Goal: Task Accomplishment & Management: Complete application form

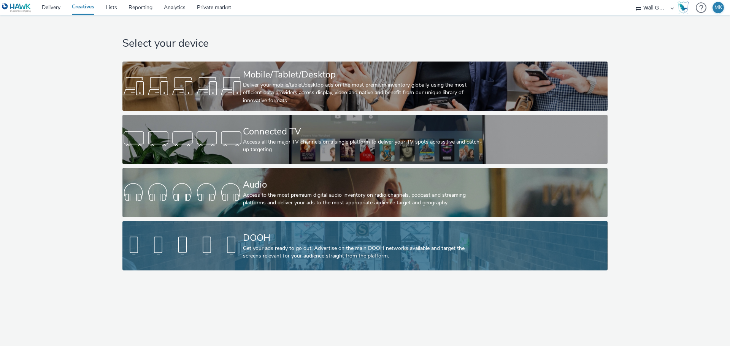
click at [289, 231] on div "DOOH Get your ads ready to go out! Advertise on the main DOOH networks availabl…" at bounding box center [363, 245] width 241 height 49
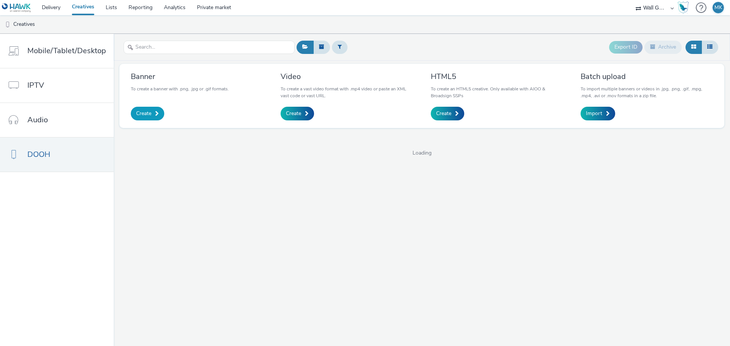
click at [155, 115] on span at bounding box center [157, 113] width 4 height 5
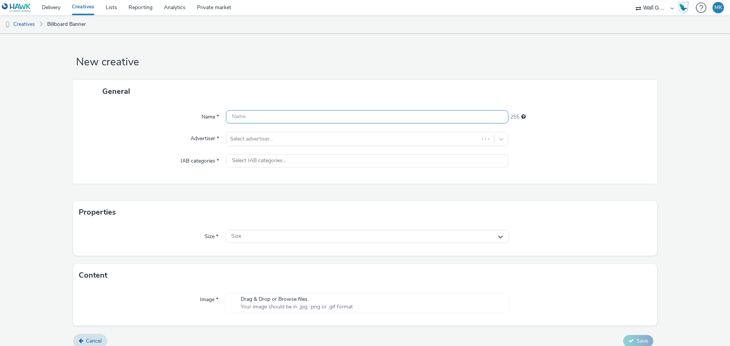
click at [243, 116] on input "text" at bounding box center [367, 116] width 282 height 13
type input "Birkenstock Madrid Öffnungszeiten 1"
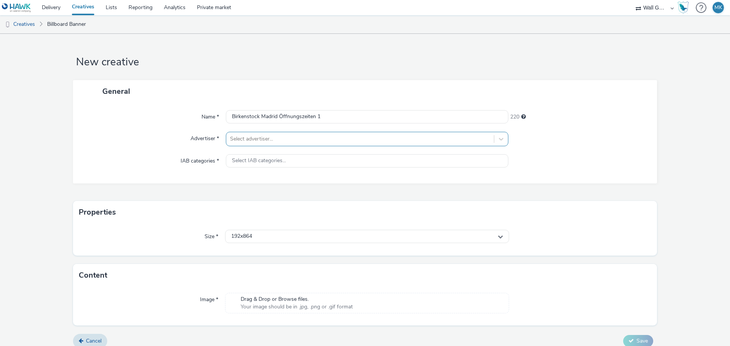
click at [271, 140] on div at bounding box center [360, 139] width 260 height 9
type input "birkenstock"
click at [498, 237] on icon at bounding box center [500, 236] width 5 height 5
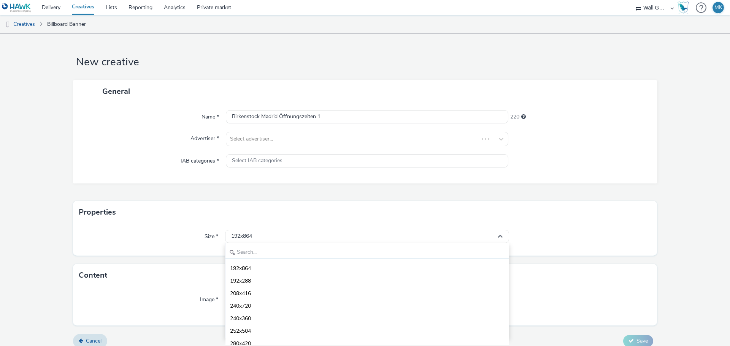
click at [259, 255] on input "text" at bounding box center [366, 252] width 283 height 13
type input "1080"
click at [266, 306] on span "1080x1080 - dooh" at bounding box center [252, 307] width 44 height 8
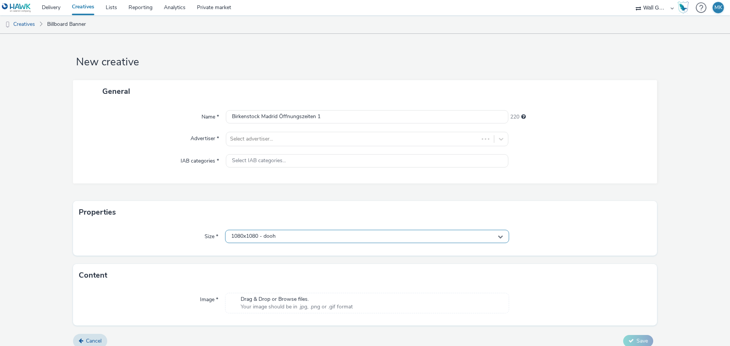
click at [276, 237] on div "1080x1080 - dooh" at bounding box center [367, 236] width 284 height 13
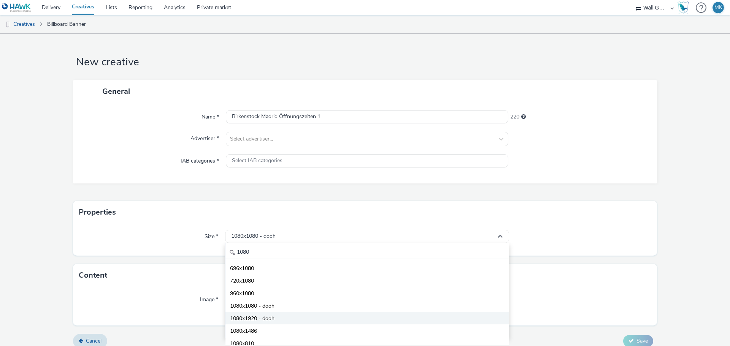
click at [268, 317] on span "1080x1920 - dooh" at bounding box center [252, 319] width 44 height 8
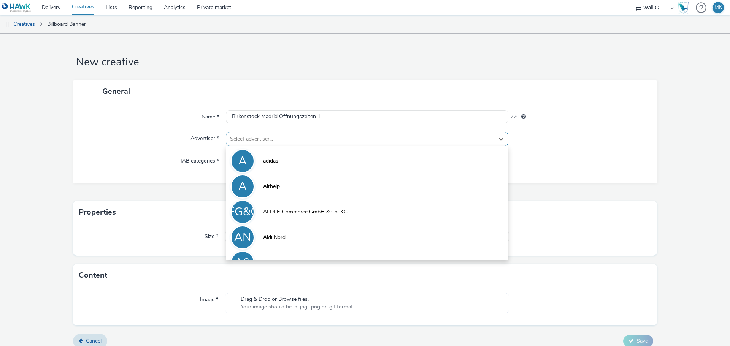
click at [254, 140] on div at bounding box center [360, 139] width 260 height 9
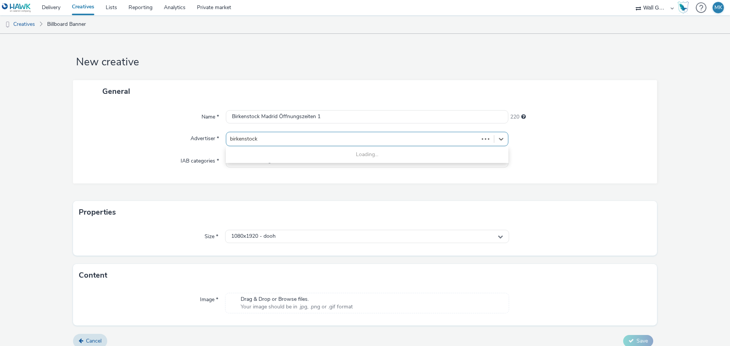
type input "birkenstock"
click at [535, 158] on div at bounding box center [578, 161] width 141 height 14
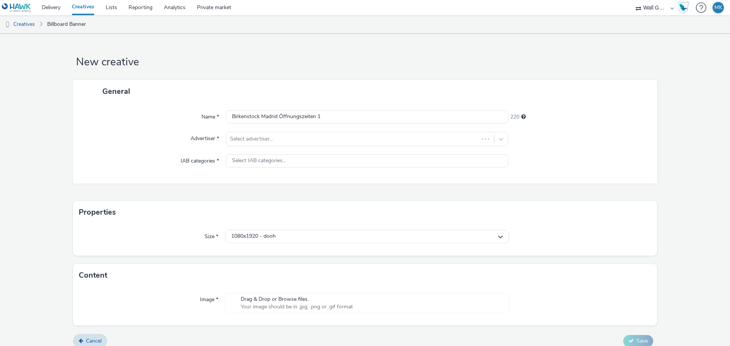
scroll to position [8, 0]
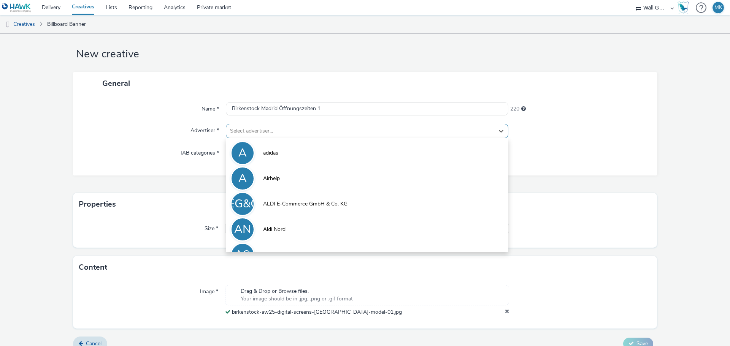
click at [270, 133] on div at bounding box center [360, 131] width 260 height 9
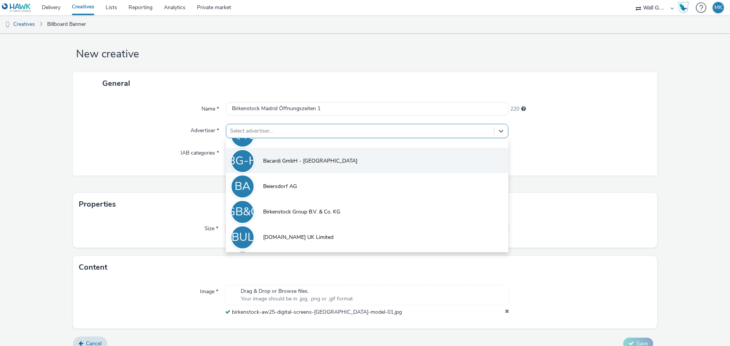
scroll to position [214, 0]
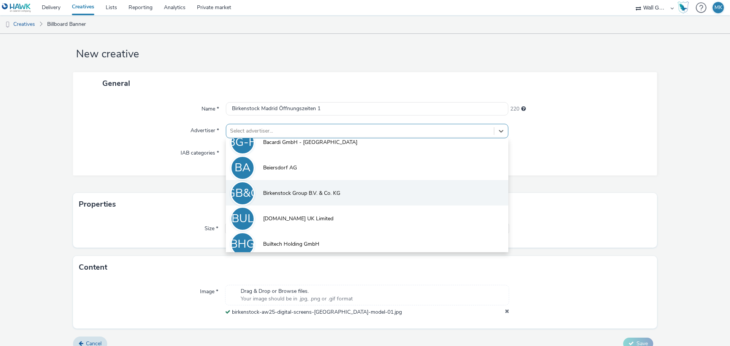
click at [312, 191] on span "Birkenstock Group B.V. & Co. KG" at bounding box center [301, 194] width 77 height 8
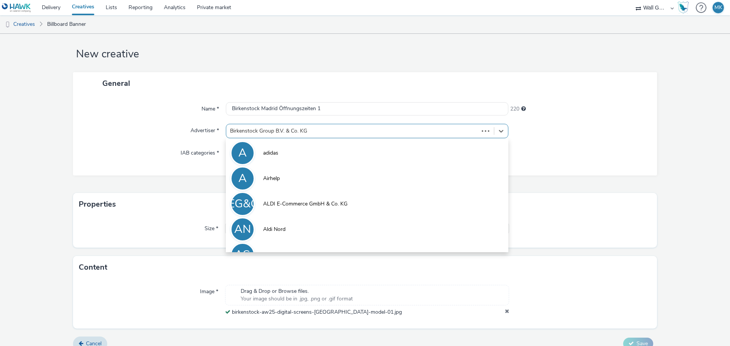
click at [385, 133] on div at bounding box center [352, 131] width 245 height 9
click at [400, 133] on div at bounding box center [352, 131] width 245 height 9
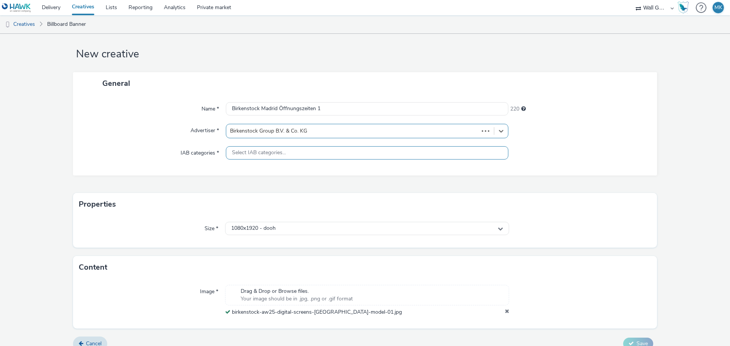
click at [390, 150] on div "Select IAB categories..." at bounding box center [367, 152] width 282 height 13
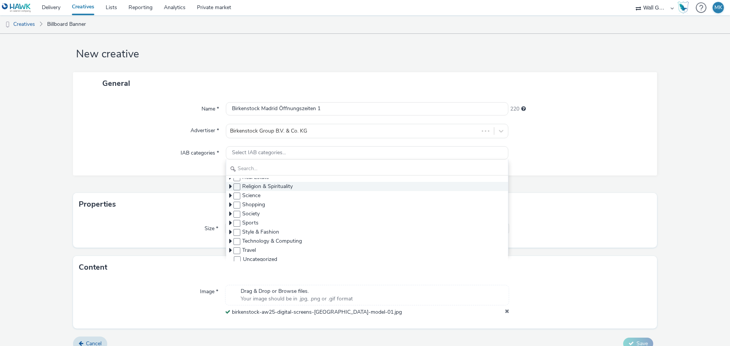
scroll to position [163, 0]
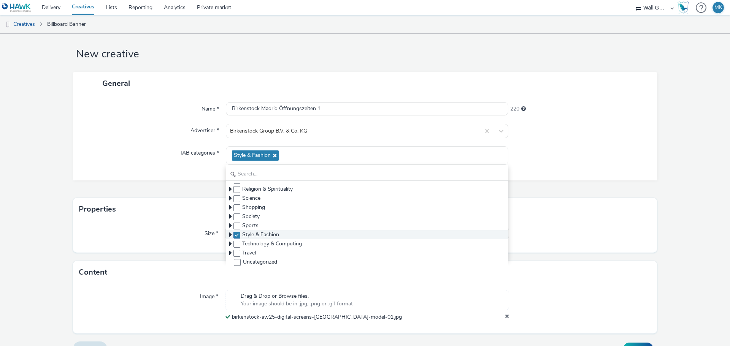
click at [237, 235] on span at bounding box center [236, 235] width 7 height 7
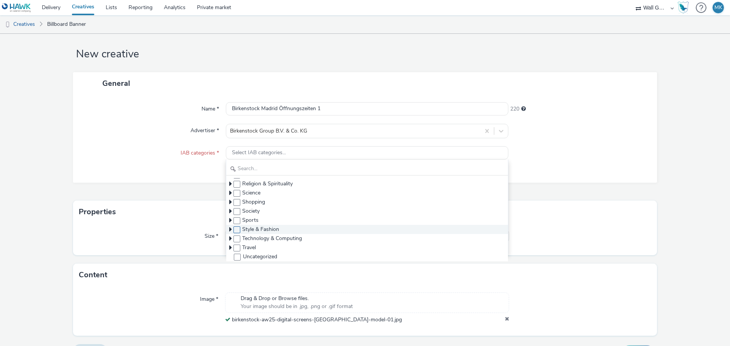
click at [235, 228] on span at bounding box center [236, 230] width 7 height 7
checkbox input "true"
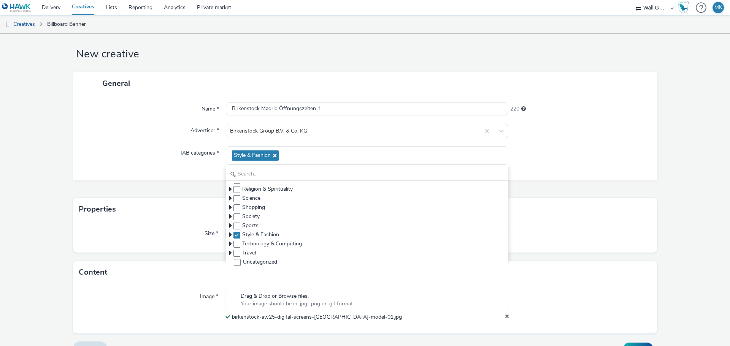
click at [550, 171] on div "Name * Birkenstock Madrid Öffnungszeiten 1 220 Advertiser * Birkenstock Group B…" at bounding box center [365, 138] width 584 height 86
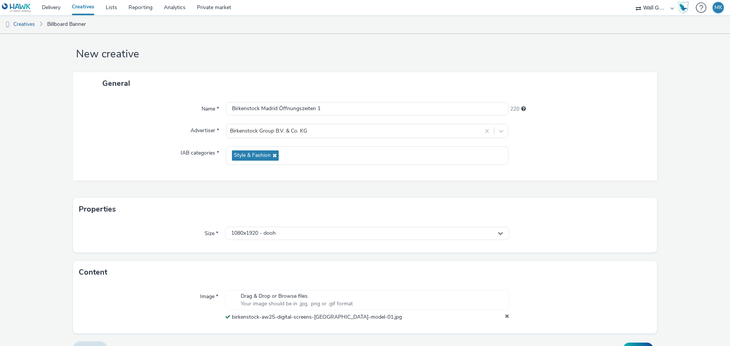
scroll to position [24, 0]
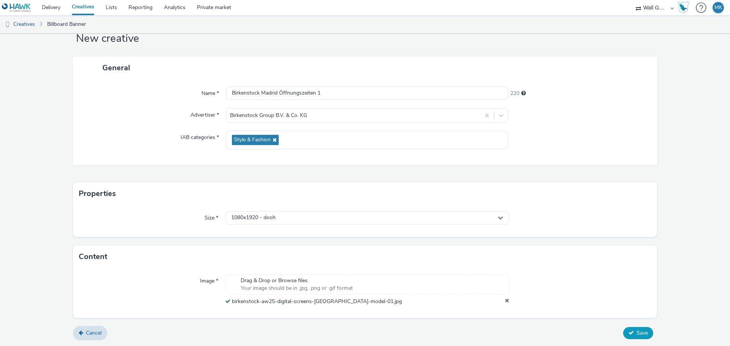
click at [638, 332] on span "Save" at bounding box center [641, 333] width 11 height 7
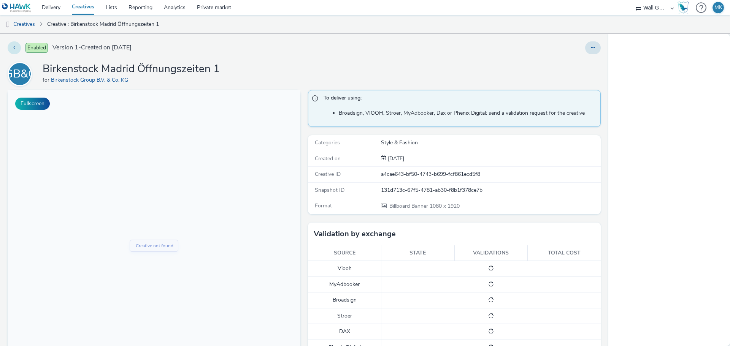
click at [14, 48] on icon at bounding box center [14, 47] width 2 height 5
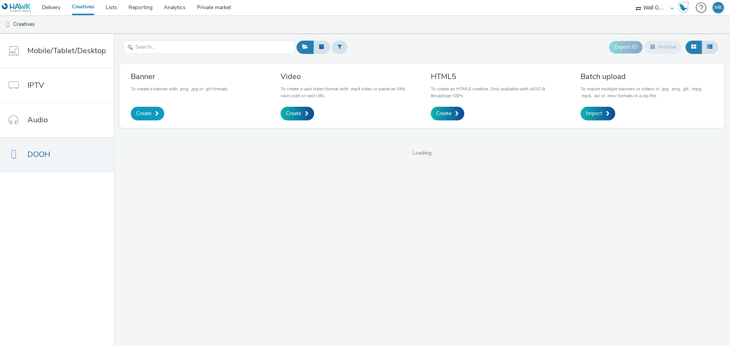
click at [138, 114] on span "Create" at bounding box center [143, 114] width 15 height 8
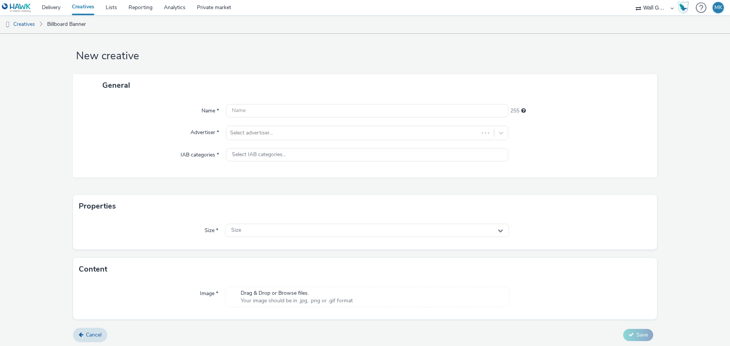
scroll to position [8, 0]
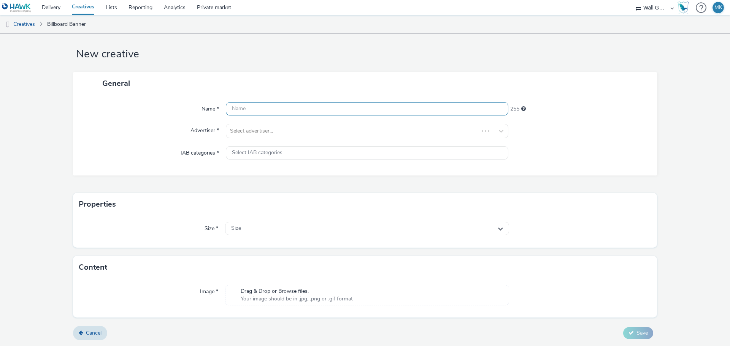
click at [262, 113] on input "text" at bounding box center [367, 108] width 282 height 13
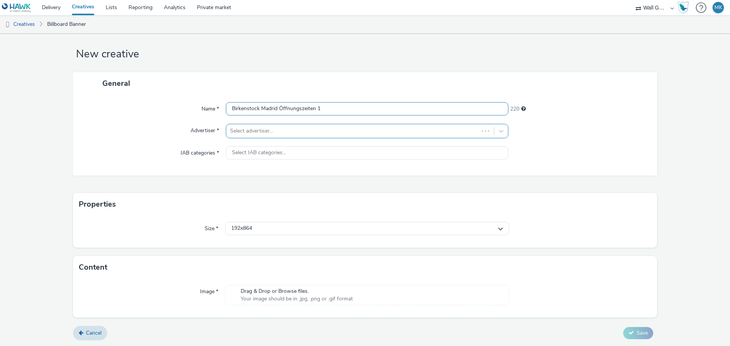
type input "Birkenstock Madrid Öffnungszeiten 1"
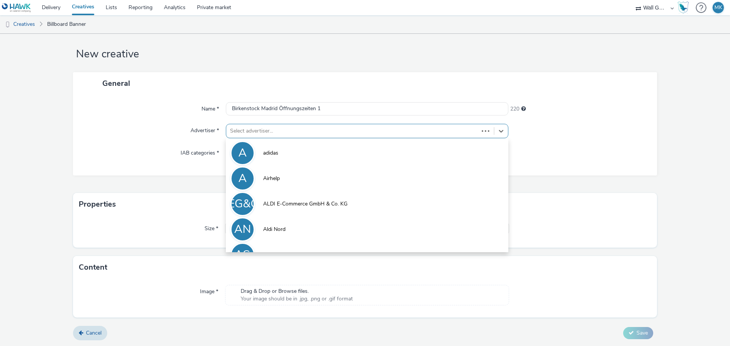
click at [277, 131] on div at bounding box center [352, 131] width 245 height 9
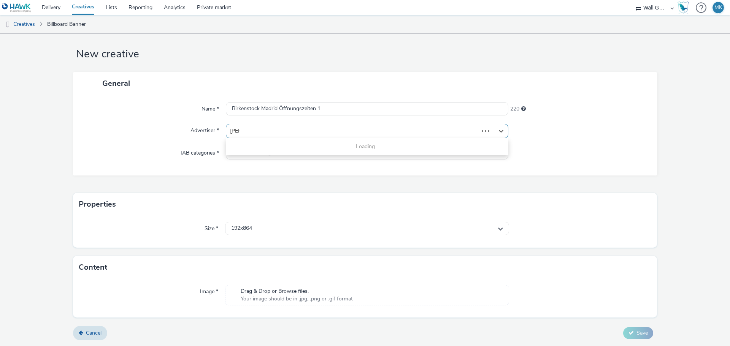
type input "[PERSON_NAME]"
click at [293, 135] on div at bounding box center [352, 131] width 245 height 9
click at [295, 133] on div at bounding box center [352, 131] width 245 height 9
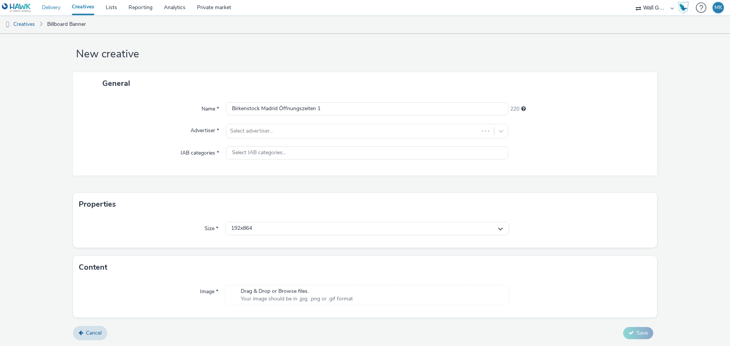
click at [49, 8] on link "Delivery" at bounding box center [51, 7] width 30 height 15
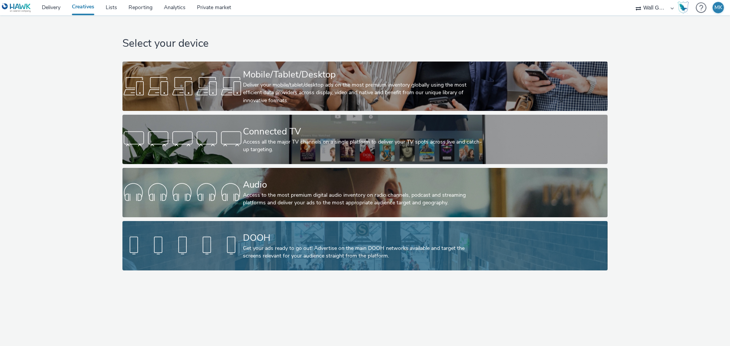
click at [258, 241] on div "DOOH" at bounding box center [363, 238] width 241 height 13
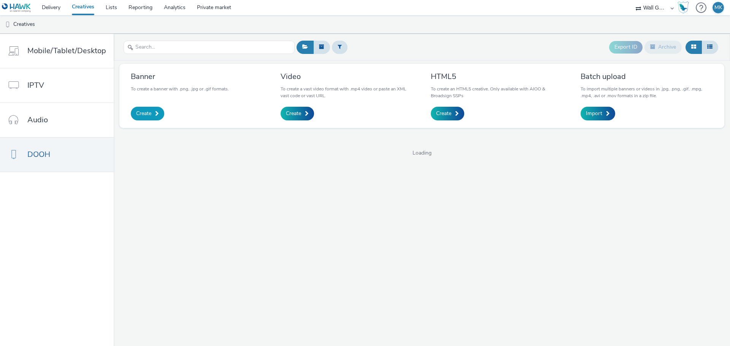
click at [144, 108] on link "Create" at bounding box center [147, 114] width 33 height 14
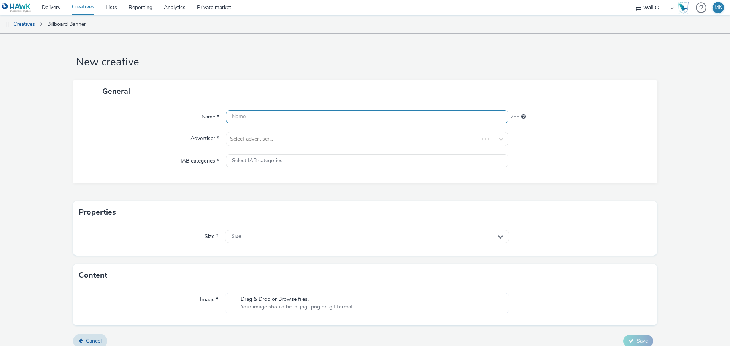
click at [269, 118] on input "text" at bounding box center [367, 116] width 282 height 13
type input "Birkenstock Madrid Öffnungszeiten 1"
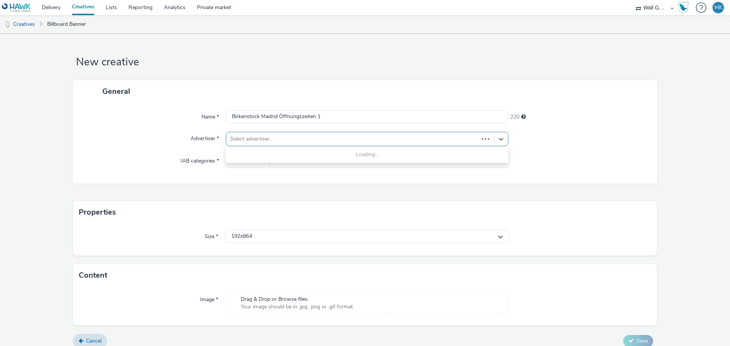
click at [277, 138] on div at bounding box center [352, 139] width 245 height 9
type input "birken"
click at [278, 231] on div "192x864" at bounding box center [367, 236] width 284 height 13
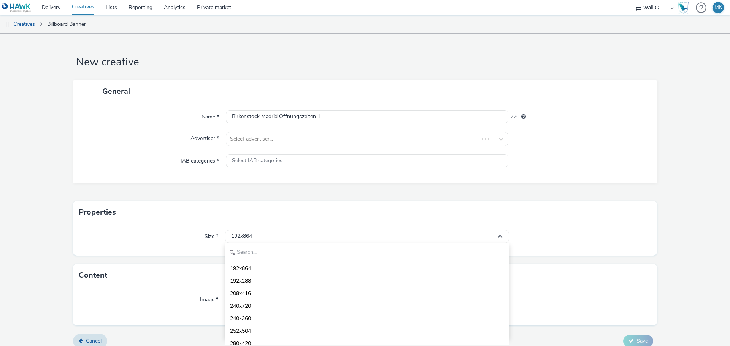
click at [257, 255] on input "text" at bounding box center [366, 252] width 283 height 13
type input "1080"
click at [259, 316] on span "1080x1920 - dooh" at bounding box center [252, 319] width 44 height 8
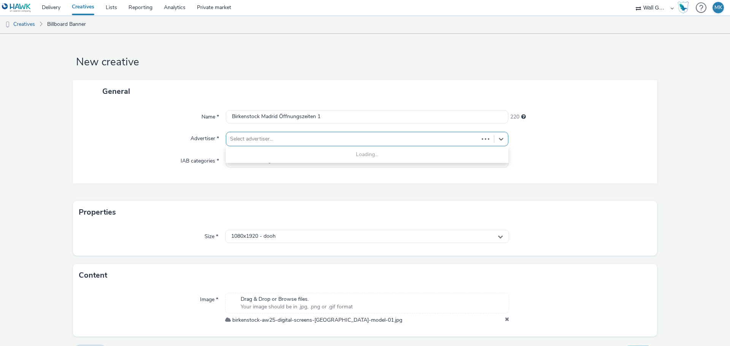
click at [255, 141] on div at bounding box center [352, 139] width 245 height 9
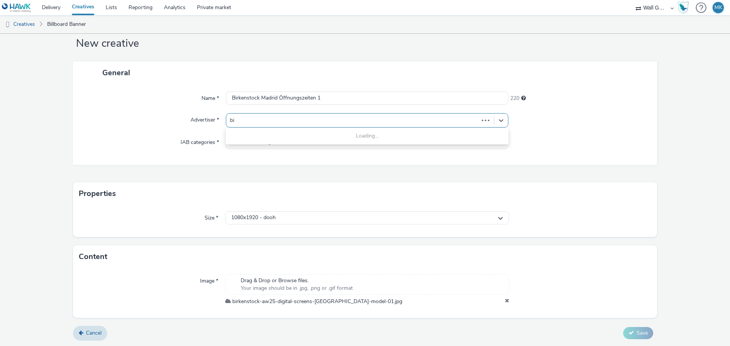
type input "b"
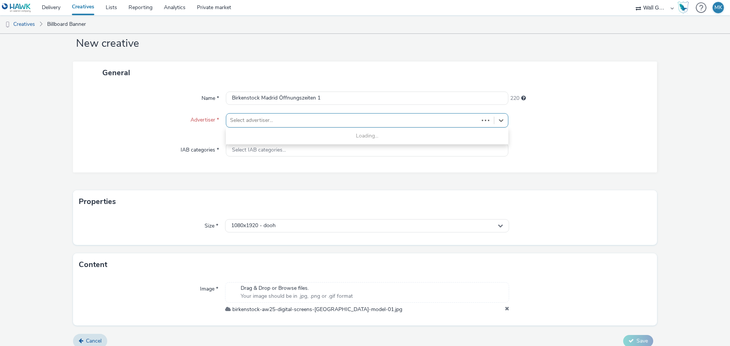
click at [120, 88] on div "Name * Birkenstock Madrid Öffnungszeiten 1 220 Advertiser * All selected option…" at bounding box center [365, 128] width 584 height 89
click at [254, 124] on div at bounding box center [352, 120] width 245 height 9
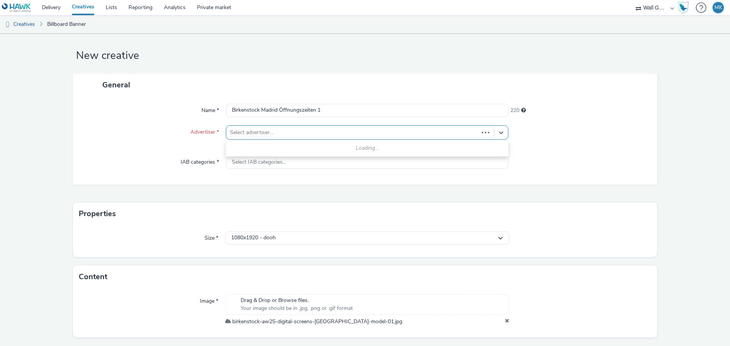
scroll to position [0, 0]
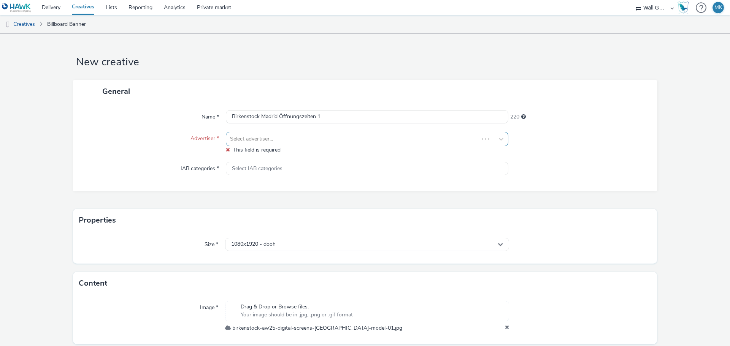
click at [244, 136] on div at bounding box center [352, 139] width 245 height 9
type input "Birken"
click at [260, 143] on div at bounding box center [352, 139] width 245 height 9
click at [284, 136] on div at bounding box center [352, 139] width 245 height 9
click at [280, 151] on div "Loading..." at bounding box center [367, 155] width 282 height 14
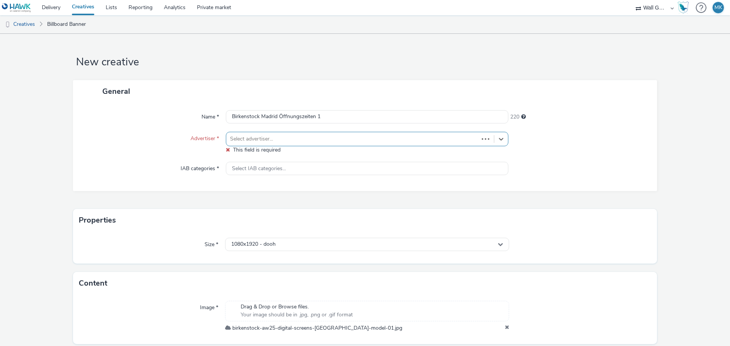
click at [290, 136] on div at bounding box center [352, 139] width 245 height 9
click at [88, 6] on link "Creatives" at bounding box center [83, 7] width 34 height 15
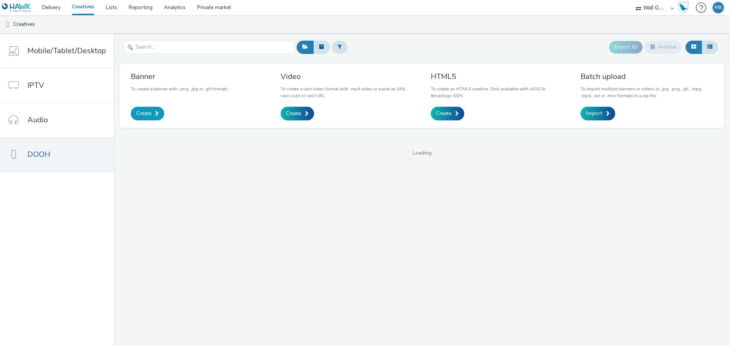
click at [146, 116] on span "Create" at bounding box center [143, 114] width 15 height 8
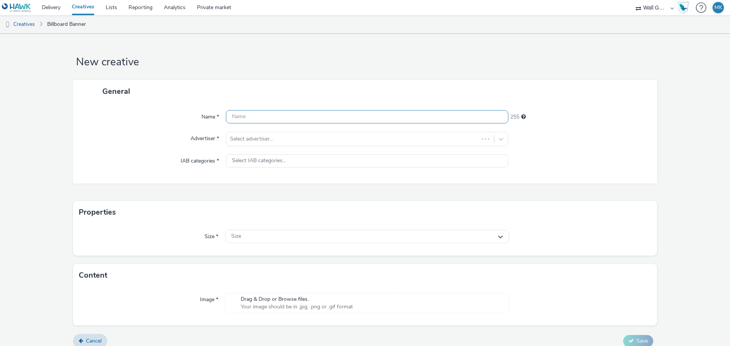
click at [247, 120] on input "text" at bounding box center [367, 116] width 282 height 13
type input "Birkenstock Madrid Öffnungszeiten 1"
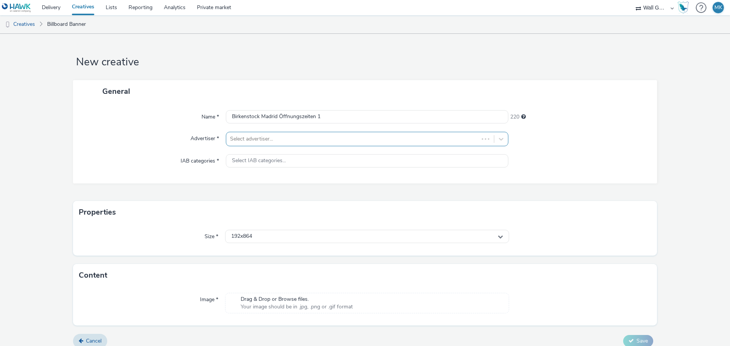
click at [246, 137] on div at bounding box center [352, 139] width 245 height 9
click at [211, 176] on div "Name * Birkenstock Madrid Öffnungszeiten 1 220 Advertiser * Use Up and Down to …" at bounding box center [365, 143] width 584 height 81
click at [244, 164] on div "Select IAB categories..." at bounding box center [367, 160] width 282 height 13
click at [206, 207] on div "Properties" at bounding box center [365, 212] width 584 height 23
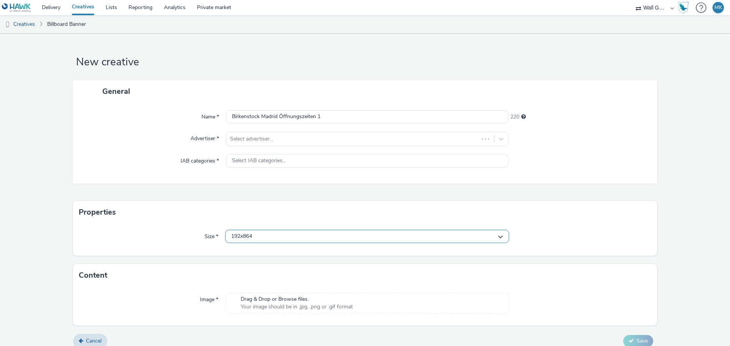
click at [234, 235] on span "192x864" at bounding box center [241, 236] width 21 height 6
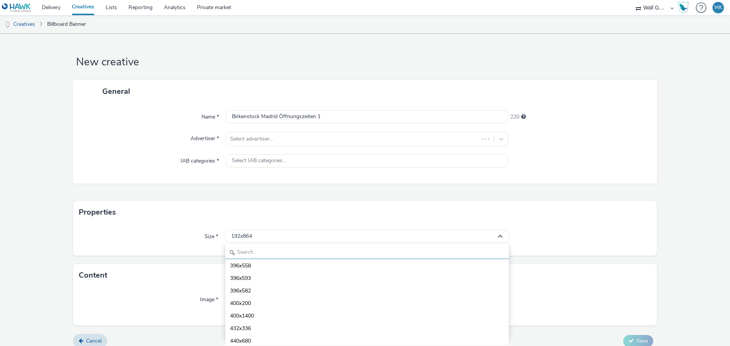
scroll to position [228, 0]
click at [256, 252] on input "text" at bounding box center [366, 252] width 283 height 13
type input "1080"
click at [267, 321] on span "1080x1920 - dooh" at bounding box center [252, 319] width 44 height 8
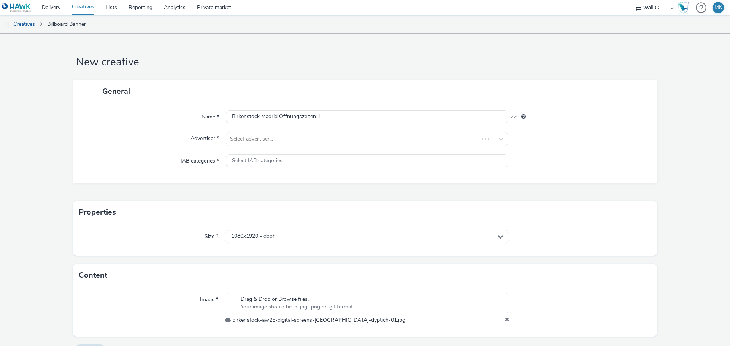
click at [505, 318] on icon at bounding box center [507, 321] width 4 height 8
click at [505, 319] on icon at bounding box center [507, 321] width 4 height 8
click at [505, 321] on icon at bounding box center [507, 321] width 4 height 8
click at [330, 115] on input "Birkenstock Madrid Öffnungszeiten 1" at bounding box center [367, 116] width 282 height 13
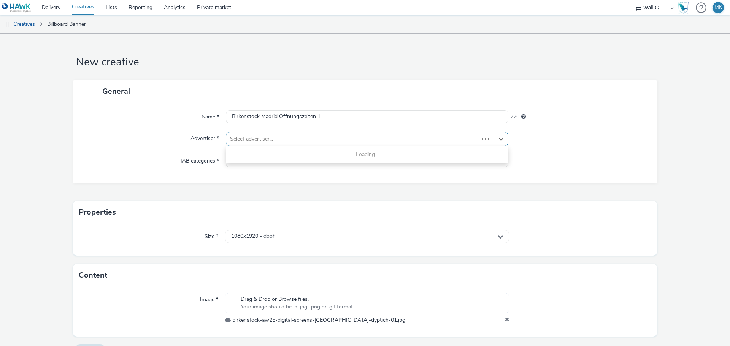
click at [271, 136] on div at bounding box center [352, 139] width 245 height 9
click at [271, 139] on div at bounding box center [352, 139] width 245 height 9
click at [669, 7] on select "Wall GmbH" at bounding box center [655, 7] width 46 height 15
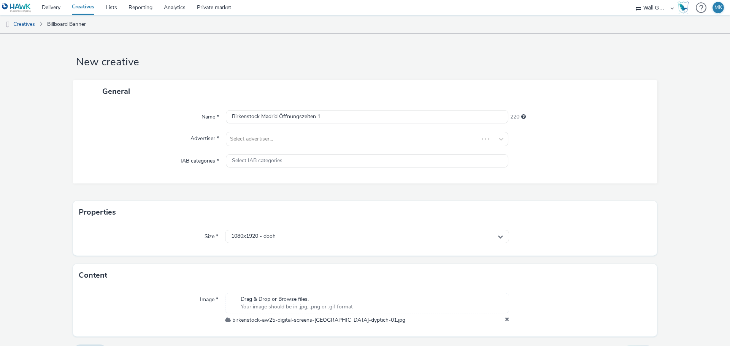
click at [647, 8] on select "Wall GmbH" at bounding box center [655, 7] width 46 height 15
click at [57, 5] on link "Delivery" at bounding box center [51, 7] width 30 height 15
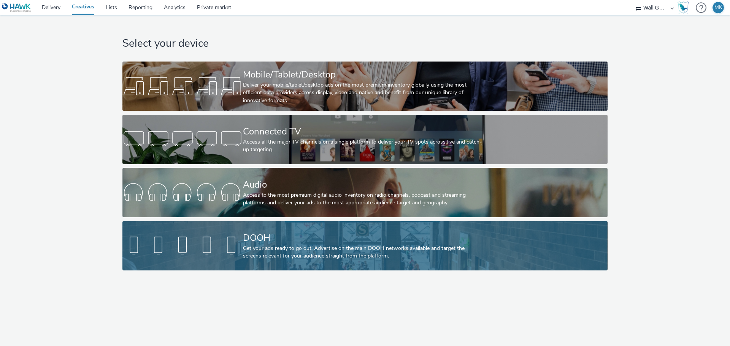
click at [237, 241] on div at bounding box center [182, 246] width 121 height 24
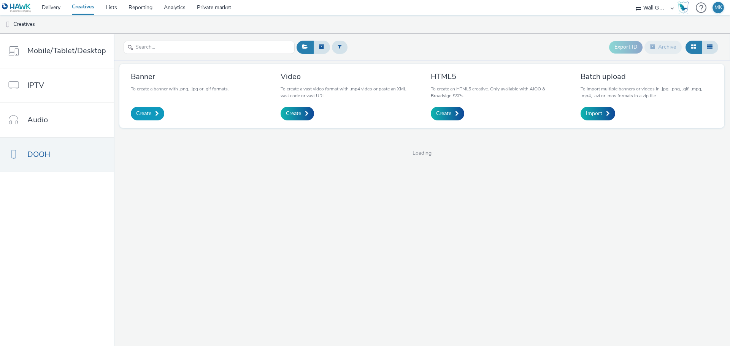
click at [136, 115] on span "Create" at bounding box center [143, 114] width 15 height 8
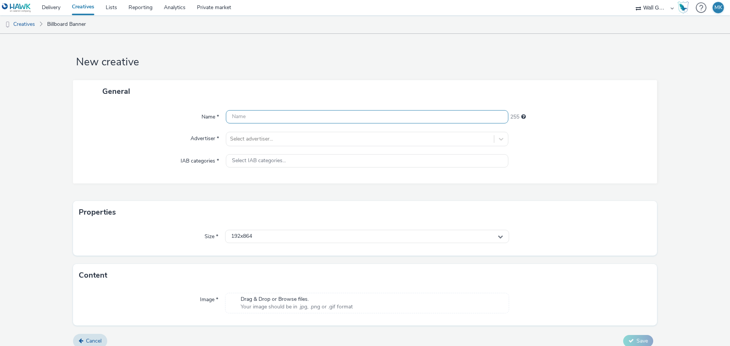
click at [290, 118] on input "text" at bounding box center [367, 116] width 282 height 13
type input "Birkenstock Madrid Öffnungszeiten 1"
click at [289, 141] on div at bounding box center [360, 139] width 260 height 9
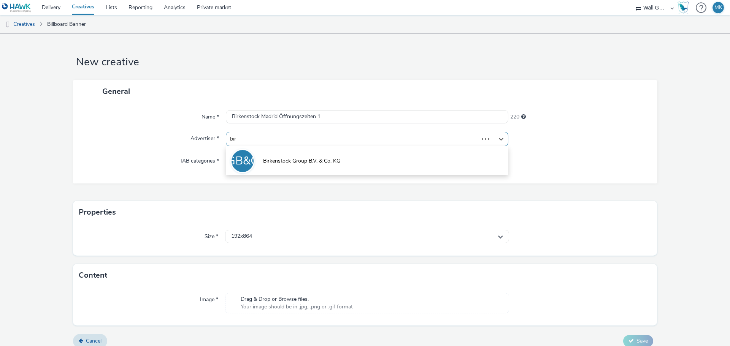
type input "[PERSON_NAME]"
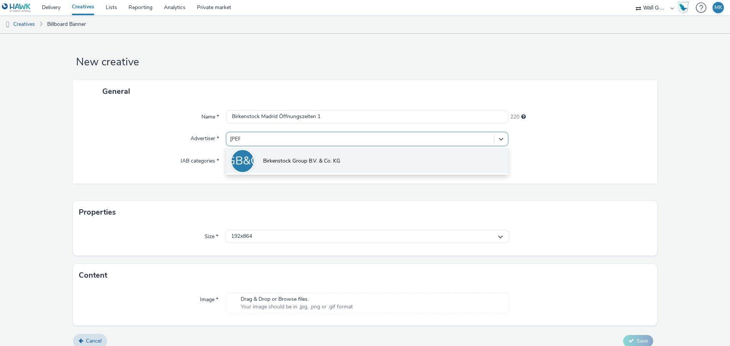
click at [282, 156] on li "BGB&CK Birkenstock Group B.V. & Co. KG" at bounding box center [367, 160] width 282 height 25
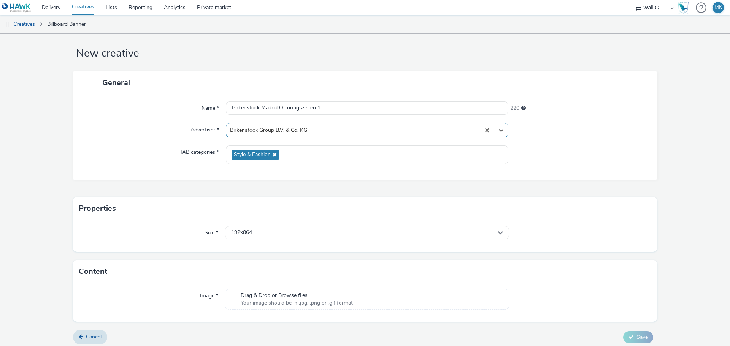
scroll to position [13, 0]
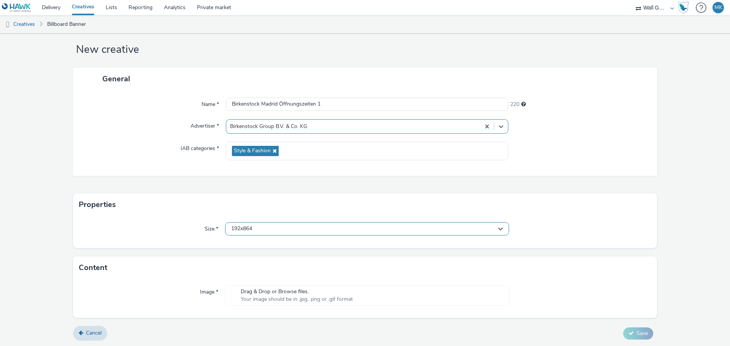
click at [258, 230] on div "192x864" at bounding box center [367, 228] width 284 height 13
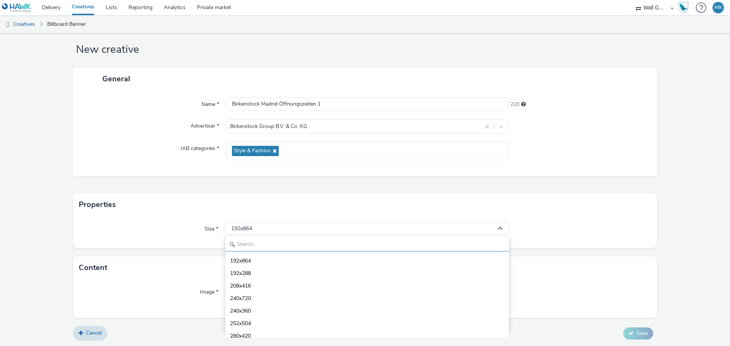
click at [251, 247] on input "text" at bounding box center [366, 244] width 283 height 13
type input "1080"
drag, startPoint x: 262, startPoint y: 312, endPoint x: 266, endPoint y: 310, distance: 4.6
click at [262, 312] on span "1080x1920 - dooh" at bounding box center [252, 312] width 44 height 8
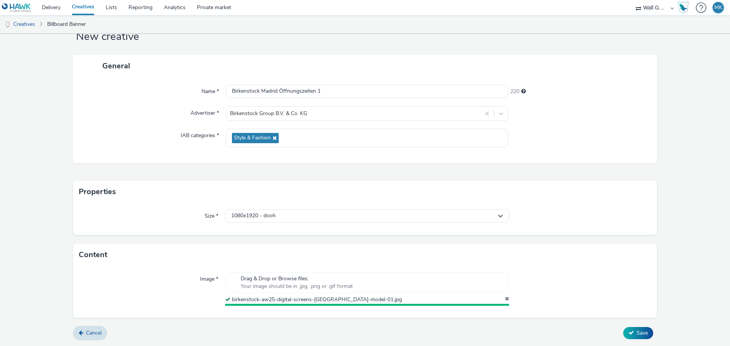
scroll to position [24, 0]
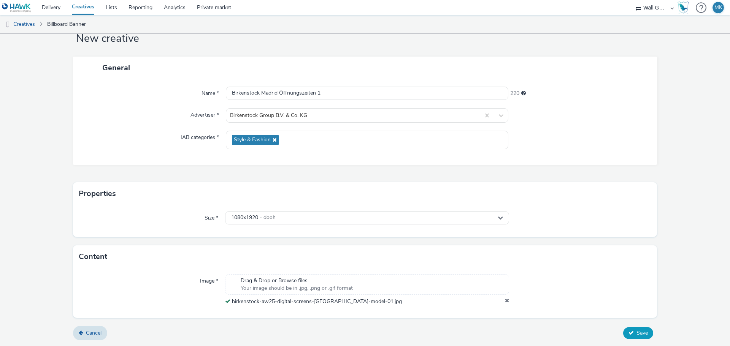
click at [637, 332] on span "Save" at bounding box center [641, 333] width 11 height 7
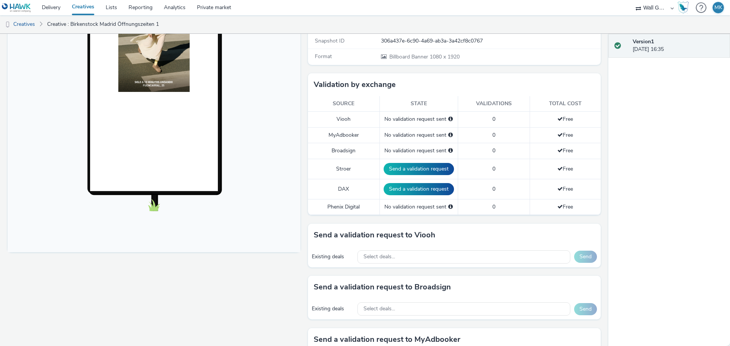
scroll to position [152, 0]
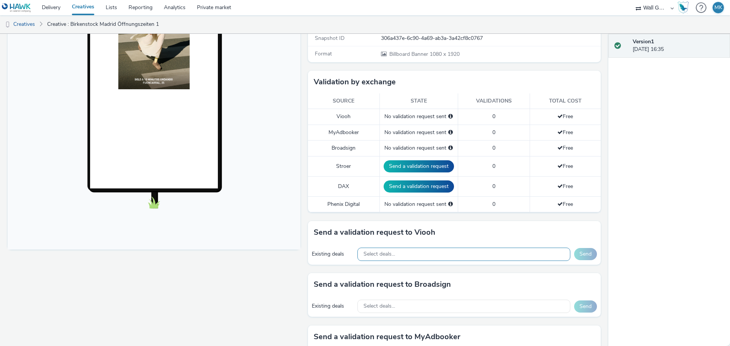
click at [379, 255] on span "Select deals..." at bounding box center [379, 254] width 32 height 6
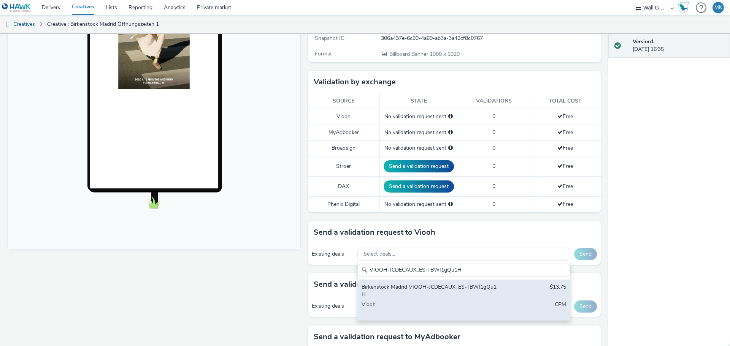
type input "VIOOH-JCDECAUX_ES-TBWI1gQu1H"
click at [425, 285] on div "Birkenstock Madrid VIOOH-JCDECAUX_ES-TBWI1gQu1H" at bounding box center [429, 292] width 135 height 16
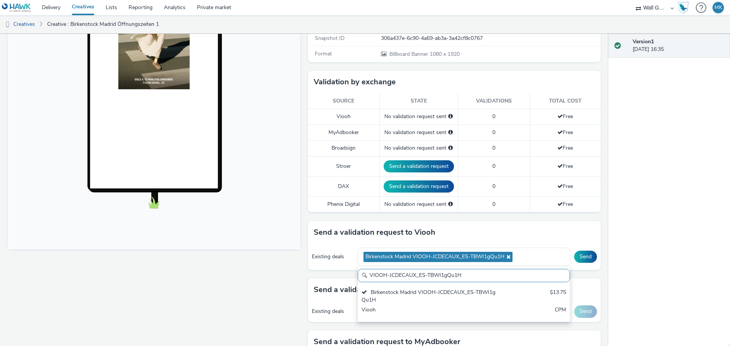
click at [646, 258] on div "Version 1 10 September 2025, 16:35" at bounding box center [669, 190] width 122 height 312
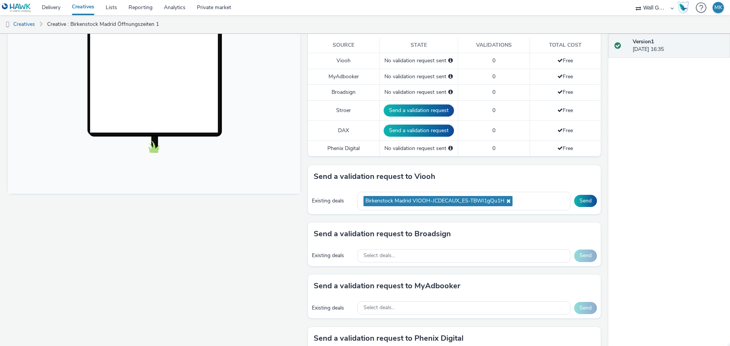
scroll to position [228, 0]
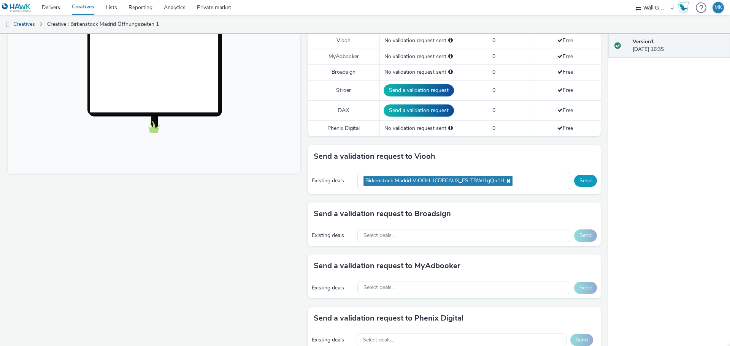
click at [581, 180] on button "Send" at bounding box center [585, 181] width 23 height 12
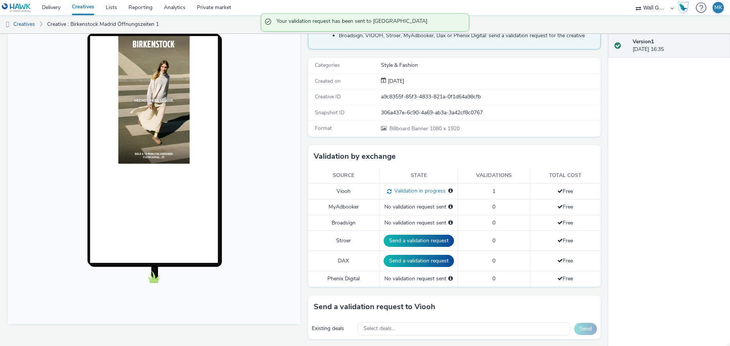
scroll to position [0, 0]
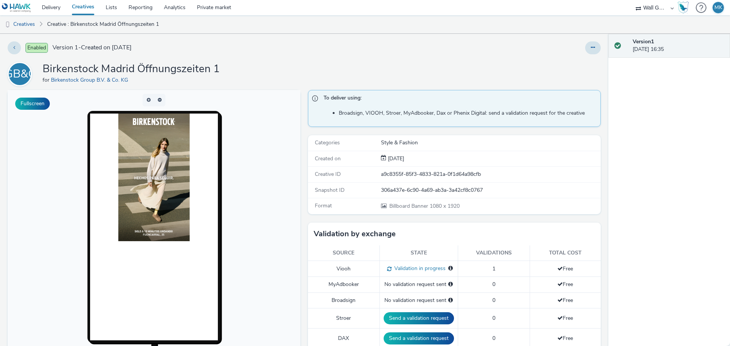
click at [84, 8] on link "Creatives" at bounding box center [83, 7] width 34 height 15
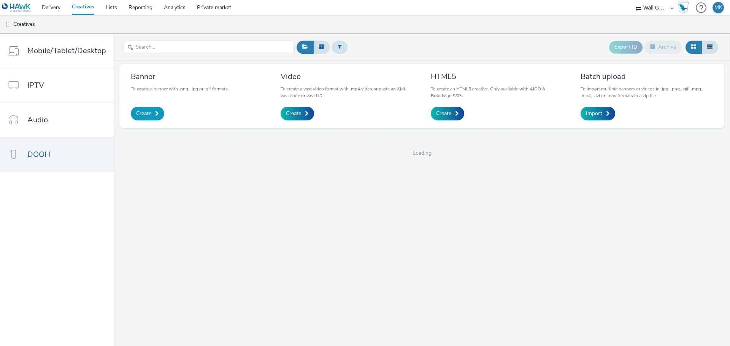
click at [147, 114] on span "Create" at bounding box center [143, 114] width 15 height 8
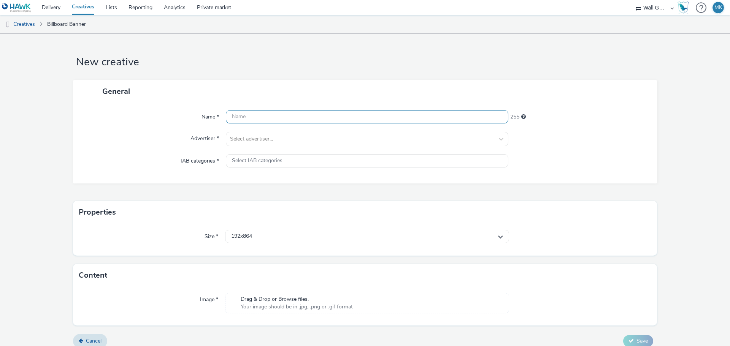
click at [241, 118] on input "text" at bounding box center [367, 116] width 282 height 13
type input "Birkenstock Madrid Öffnungszeiten 2"
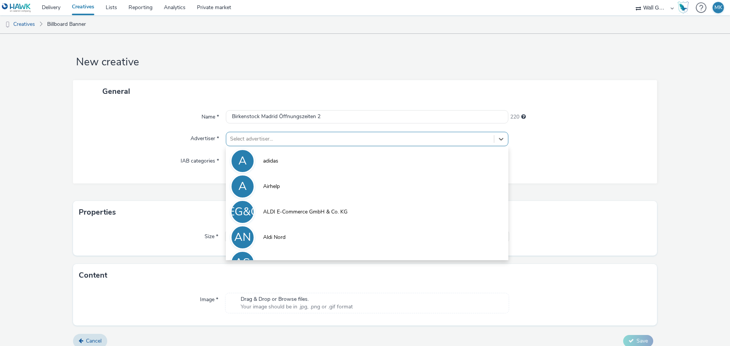
click at [268, 137] on div at bounding box center [360, 139] width 260 height 9
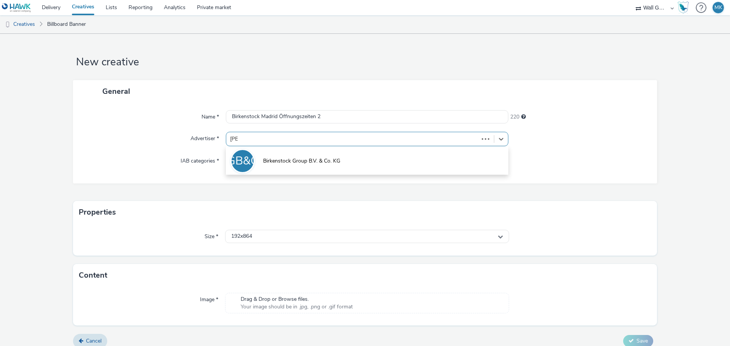
type input "[PERSON_NAME]"
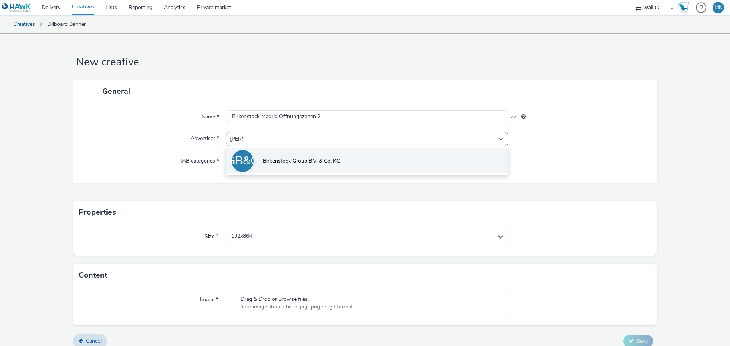
click at [300, 162] on span "Birkenstock Group B.V. & Co. KG" at bounding box center [301, 161] width 77 height 8
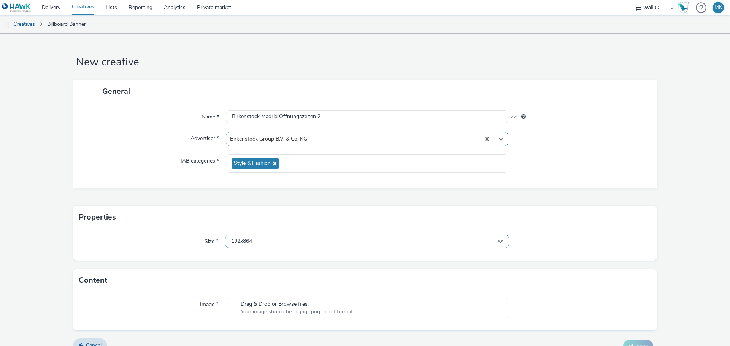
click at [400, 243] on div "192x864" at bounding box center [367, 241] width 284 height 13
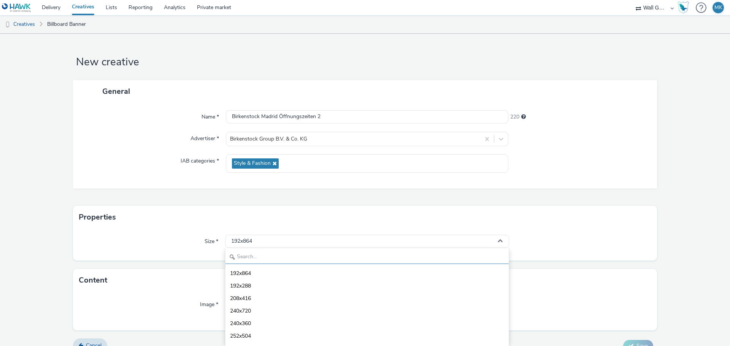
click at [284, 257] on input "text" at bounding box center [366, 257] width 283 height 13
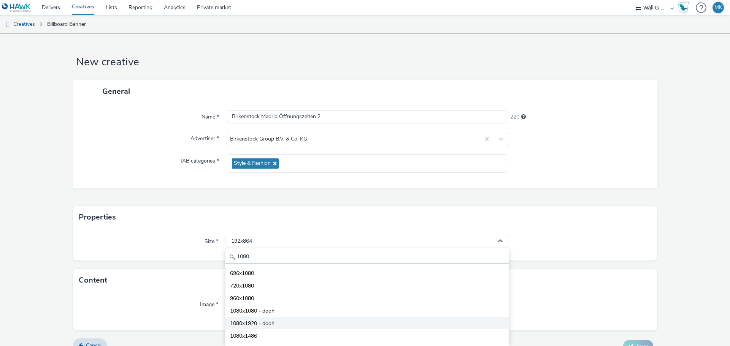
type input "1080"
click at [262, 320] on span "1080x1920 - dooh" at bounding box center [252, 324] width 44 height 8
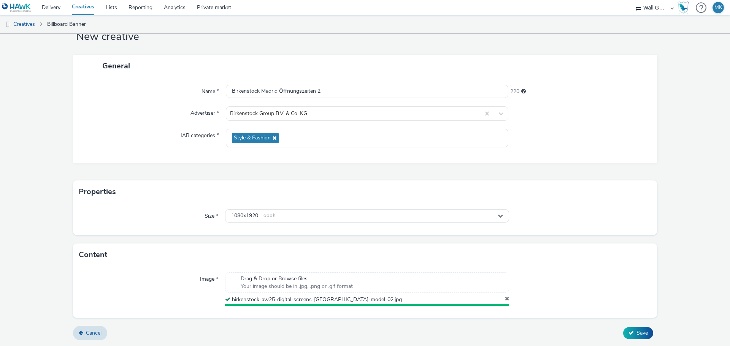
scroll to position [24, 0]
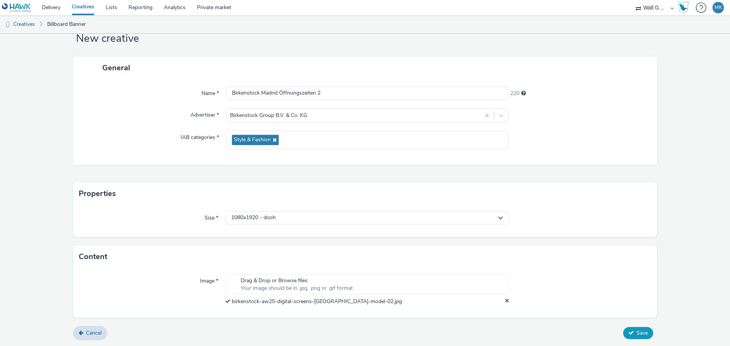
click at [636, 334] on span "Save" at bounding box center [641, 333] width 11 height 7
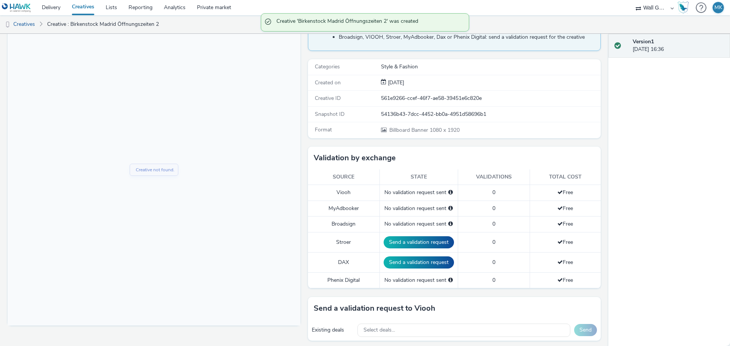
scroll to position [114, 0]
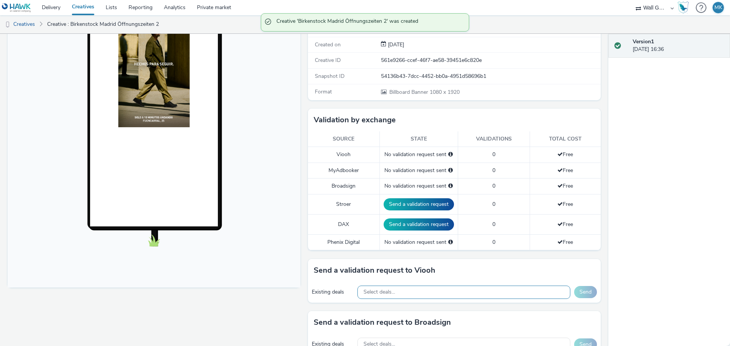
click at [398, 291] on div "Select deals..." at bounding box center [463, 292] width 213 height 13
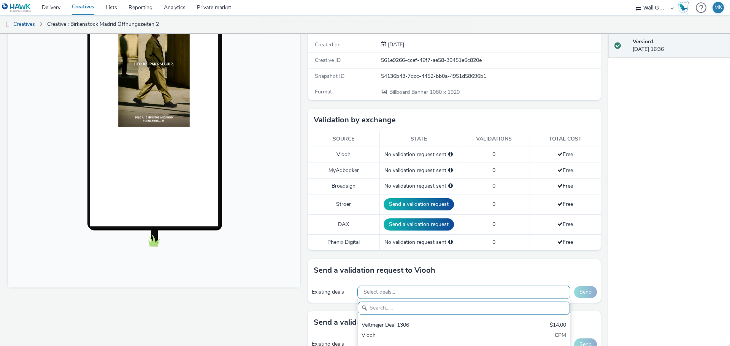
paste input "VIOOH-JCDECAUX_ES-TBWI1gQu1H"
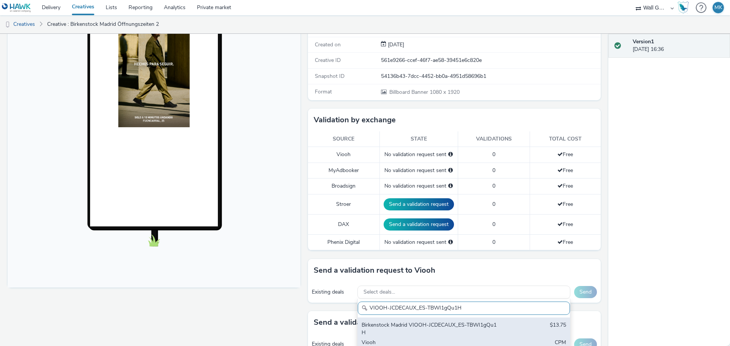
type input "VIOOH-JCDECAUX_ES-TBWI1gQu1H"
click at [409, 328] on div "Birkenstock Madrid VIOOH-JCDECAUX_ES-TBWI1gQu1H" at bounding box center [429, 330] width 135 height 16
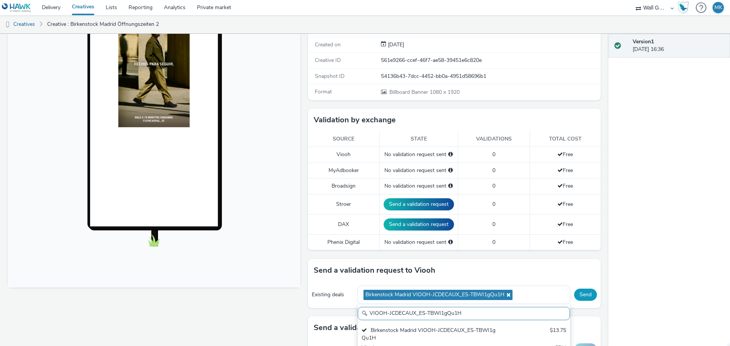
click at [581, 293] on button "Send" at bounding box center [585, 295] width 23 height 12
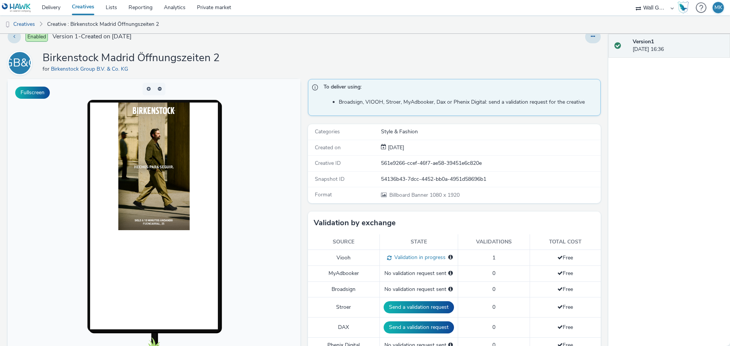
scroll to position [0, 0]
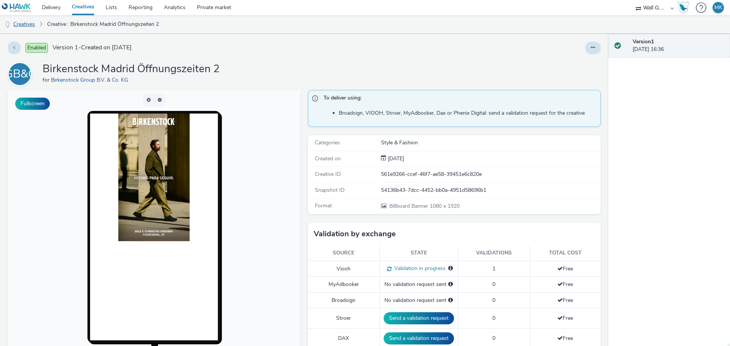
click at [30, 23] on link "Creatives" at bounding box center [19, 24] width 39 height 18
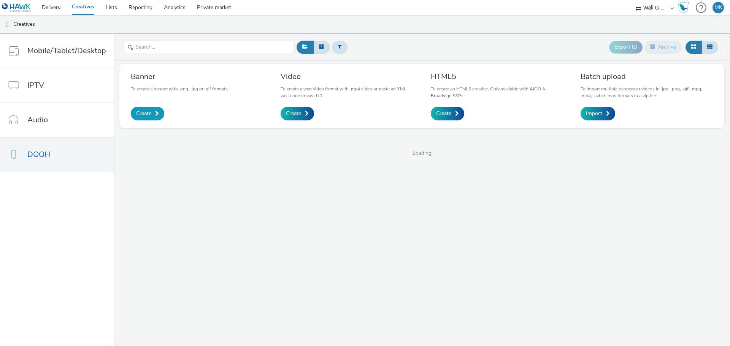
click at [139, 108] on link "Create" at bounding box center [147, 114] width 33 height 14
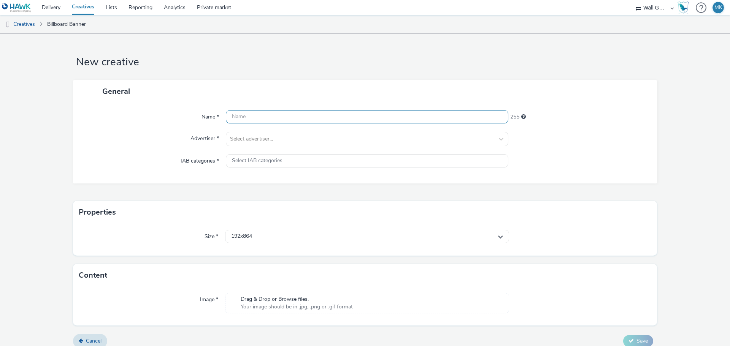
click at [244, 117] on input "text" at bounding box center [367, 116] width 282 height 13
type input "Birkenstock Madrid Öffnungszeiten 3"
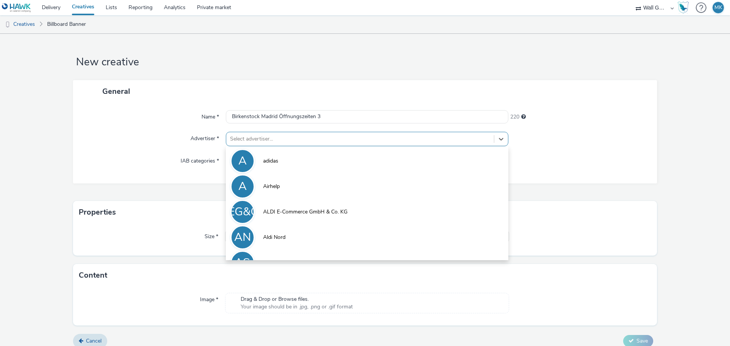
click at [264, 140] on div at bounding box center [360, 139] width 260 height 9
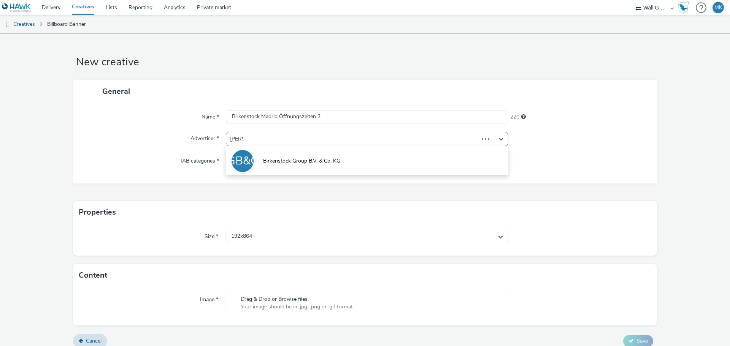
type input "birken"
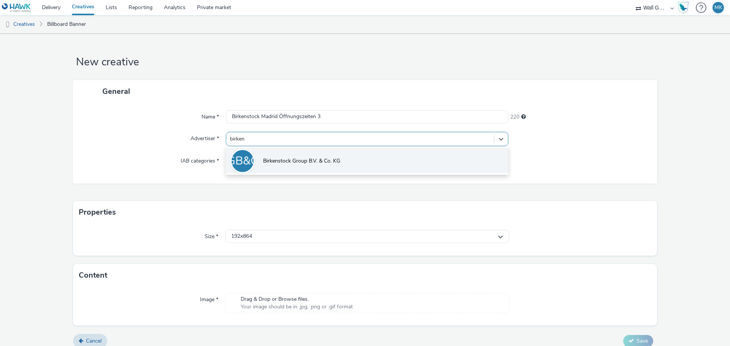
click at [291, 157] on span "Birkenstock Group B.V. & Co. KG" at bounding box center [301, 161] width 77 height 8
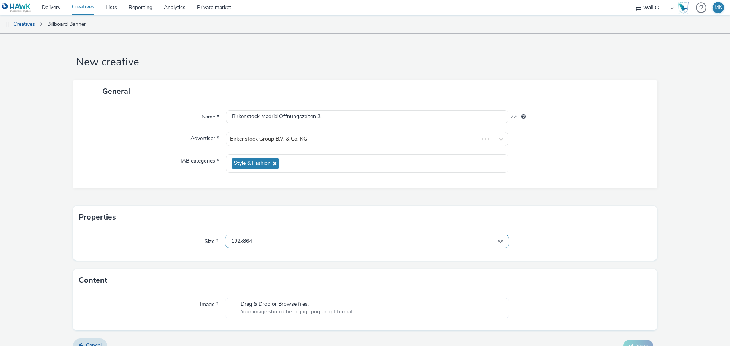
click at [258, 236] on div "192x864" at bounding box center [367, 241] width 284 height 13
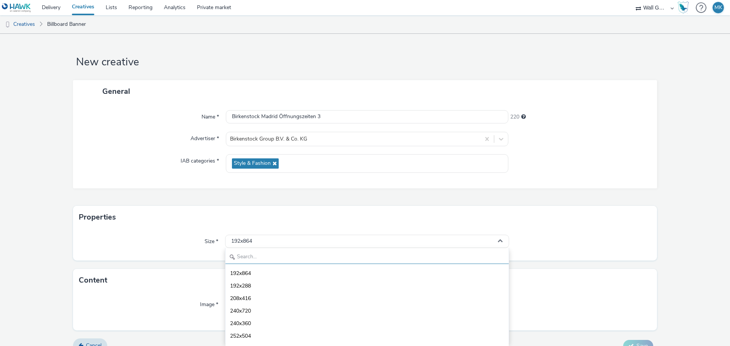
click at [250, 258] on input "text" at bounding box center [366, 257] width 283 height 13
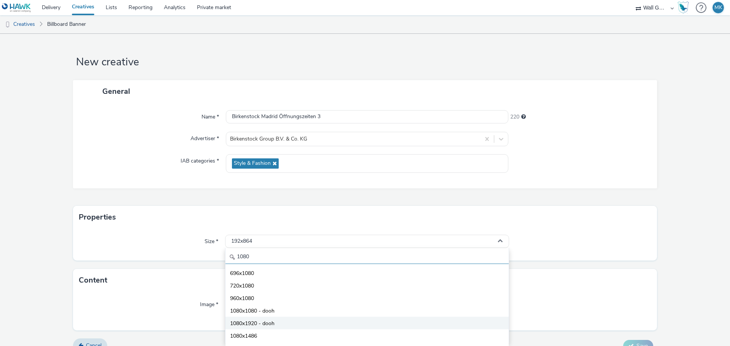
type input "1080"
click at [262, 323] on span "1080x1920 - dooh" at bounding box center [252, 324] width 44 height 8
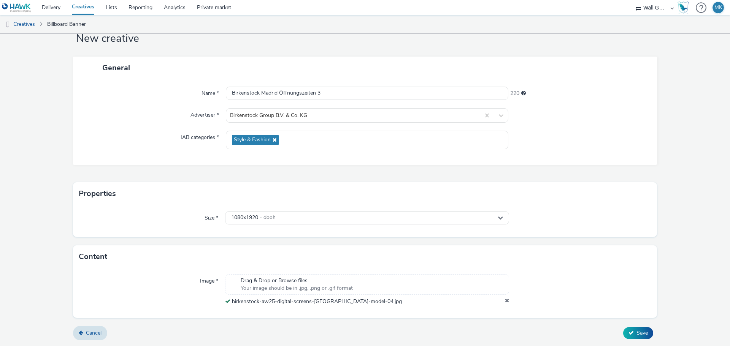
scroll to position [24, 0]
click at [639, 332] on span "Save" at bounding box center [641, 333] width 11 height 7
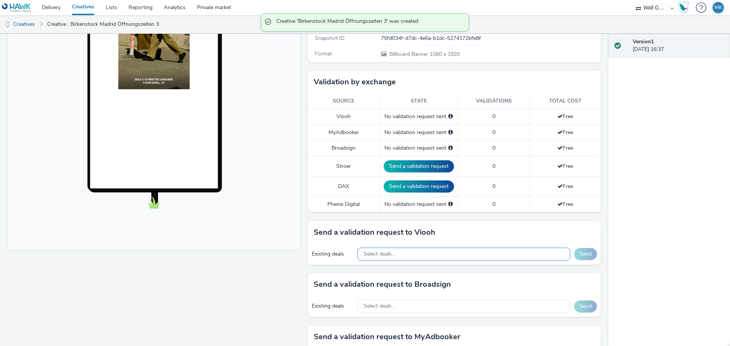
click at [420, 252] on div "Select deals..." at bounding box center [463, 254] width 213 height 13
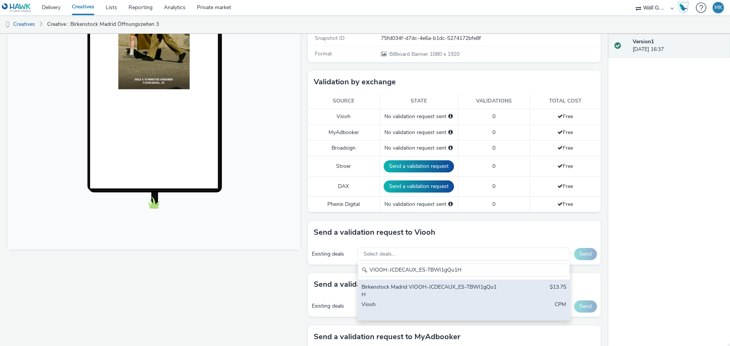
type input "VIOOH-JCDECAUX_ES-TBWI1gQu1H"
click at [431, 286] on div "Birkenstock Madrid VIOOH-JCDECAUX_ES-TBWI1gQu1H" at bounding box center [429, 292] width 135 height 16
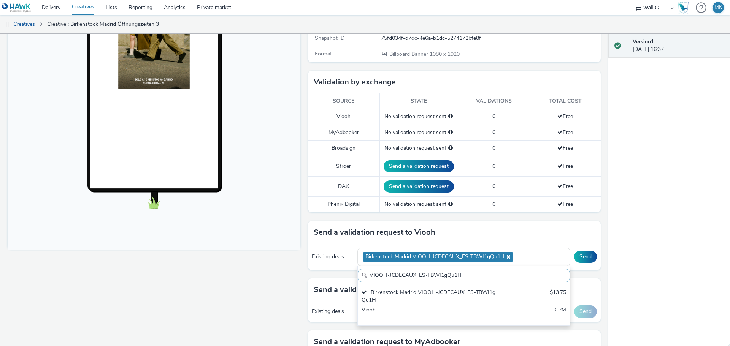
click at [659, 228] on div "Version 1 10 September 2025, 16:37" at bounding box center [669, 190] width 122 height 312
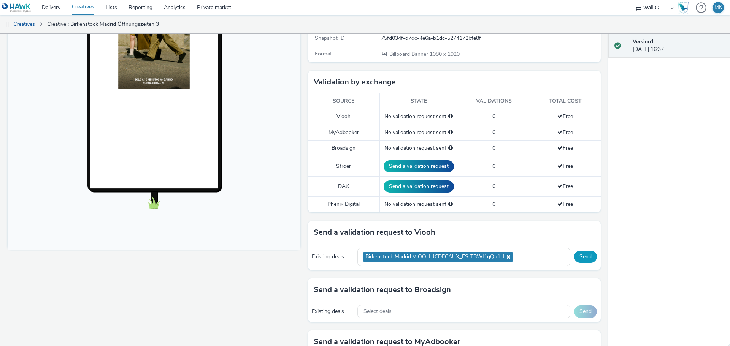
click at [575, 252] on button "Send" at bounding box center [585, 257] width 23 height 12
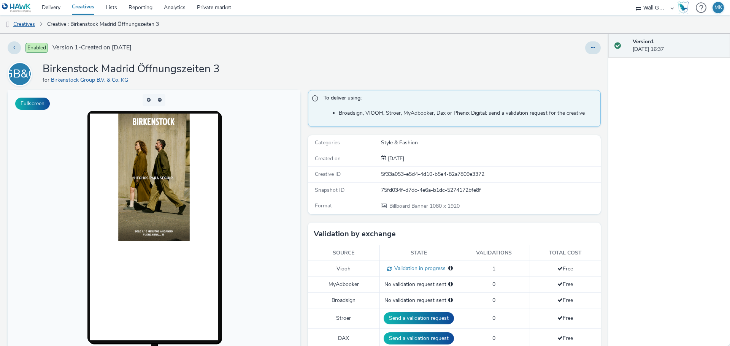
click at [32, 25] on link "Creatives" at bounding box center [19, 24] width 39 height 18
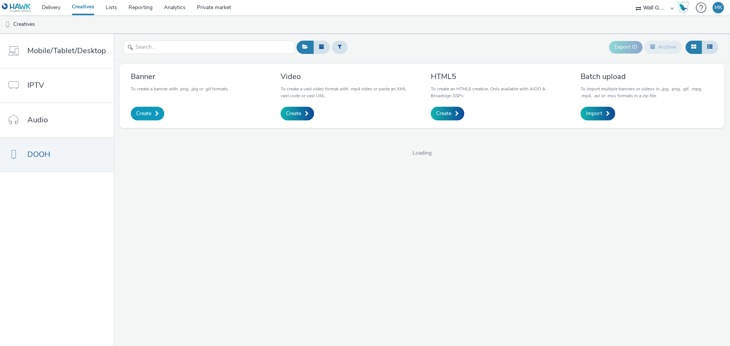
click at [150, 110] on link "Create" at bounding box center [147, 114] width 33 height 14
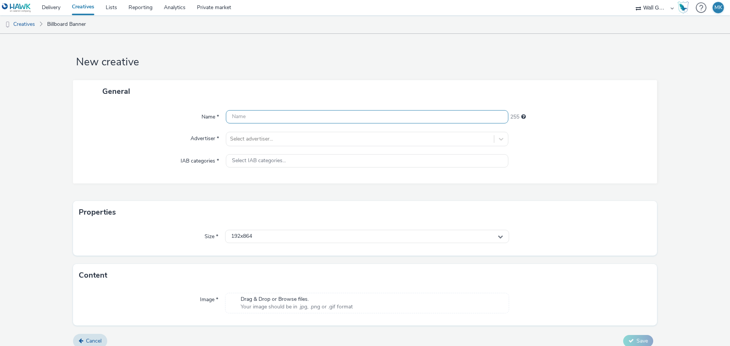
click at [247, 119] on input "text" at bounding box center [367, 116] width 282 height 13
type input "Birkenstcok Madrid Öffnungszeiten 4"
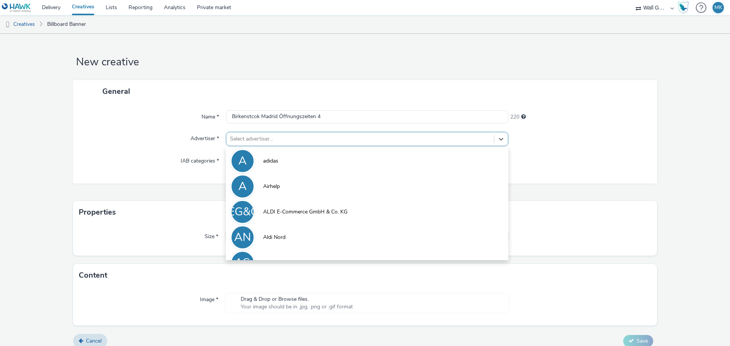
click at [249, 140] on div at bounding box center [360, 139] width 260 height 9
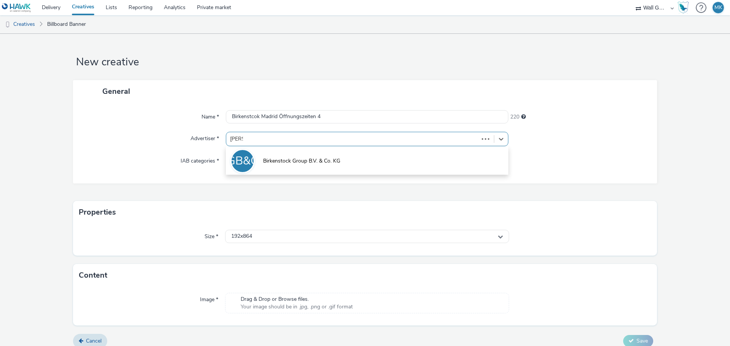
type input "birken"
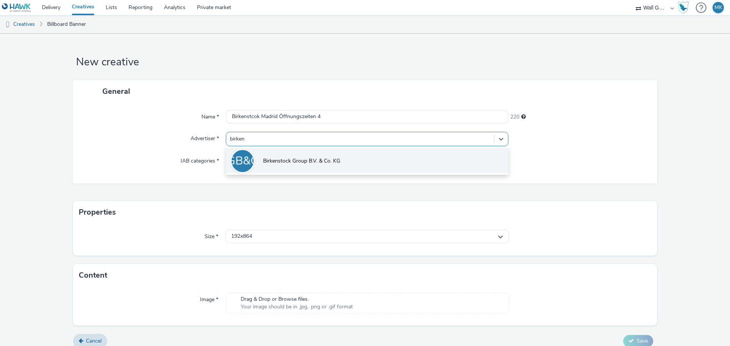
click at [274, 160] on span "Birkenstock Group B.V. & Co. KG" at bounding box center [301, 161] width 77 height 8
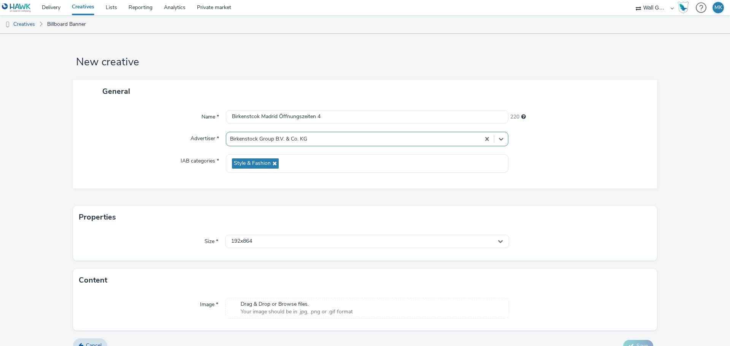
scroll to position [13, 0]
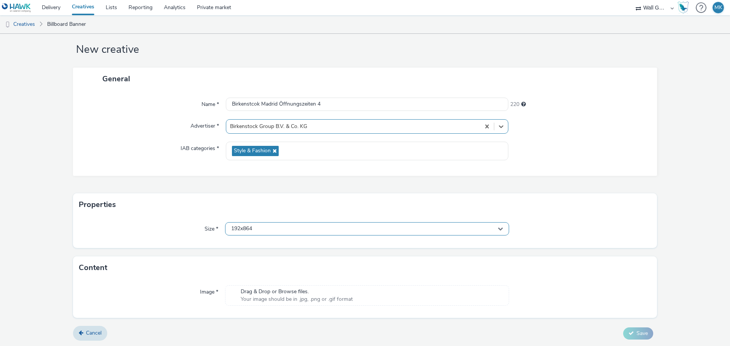
click at [275, 226] on div "192x864" at bounding box center [367, 228] width 284 height 13
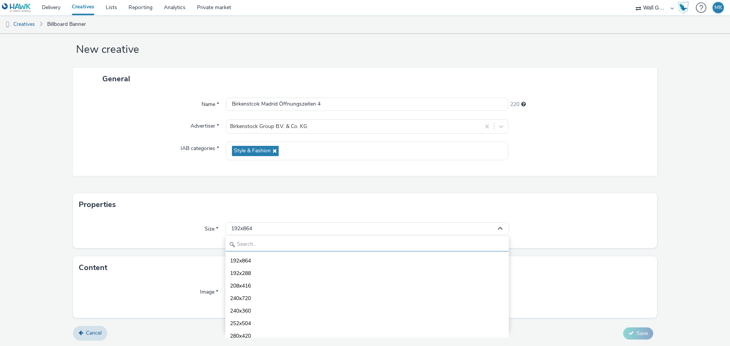
drag, startPoint x: 248, startPoint y: 246, endPoint x: 252, endPoint y: 241, distance: 6.7
click at [248, 245] on input "text" at bounding box center [366, 244] width 283 height 13
type input "1080"
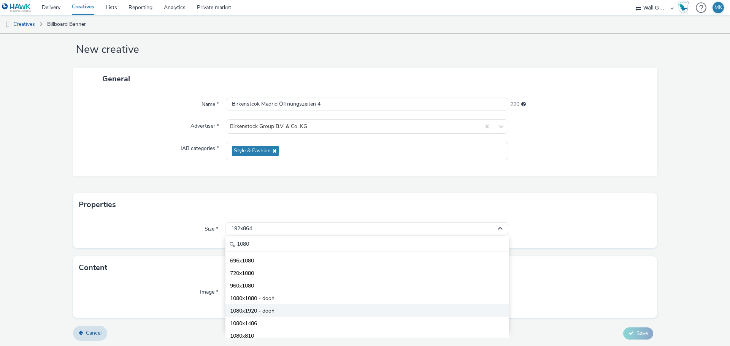
click at [271, 309] on span "1080x1920 - dooh" at bounding box center [252, 312] width 44 height 8
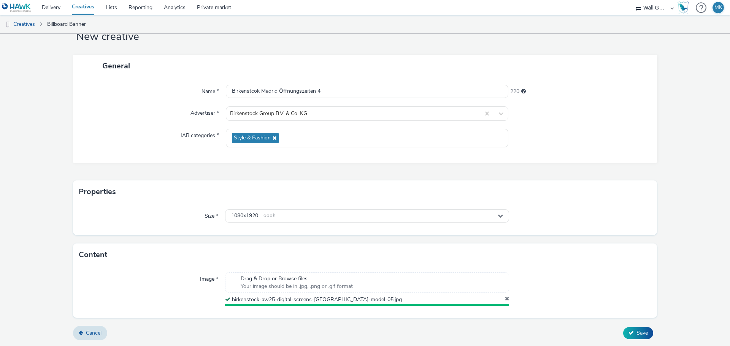
scroll to position [24, 0]
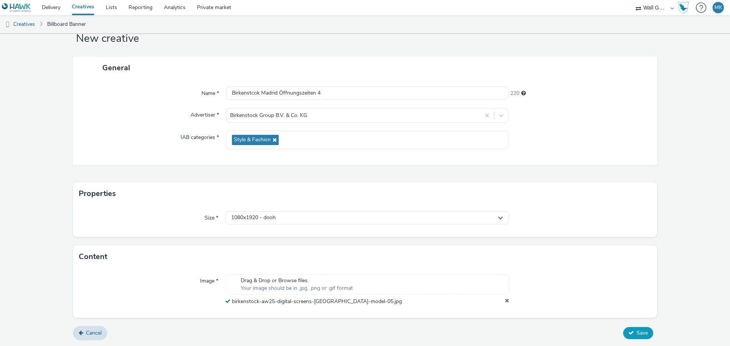
click at [636, 331] on span "Save" at bounding box center [641, 333] width 11 height 7
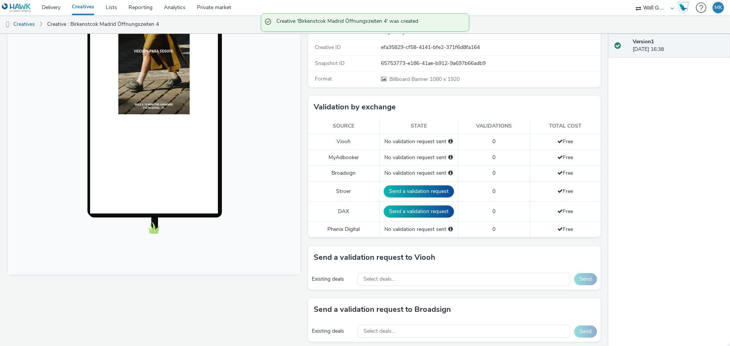
scroll to position [190, 0]
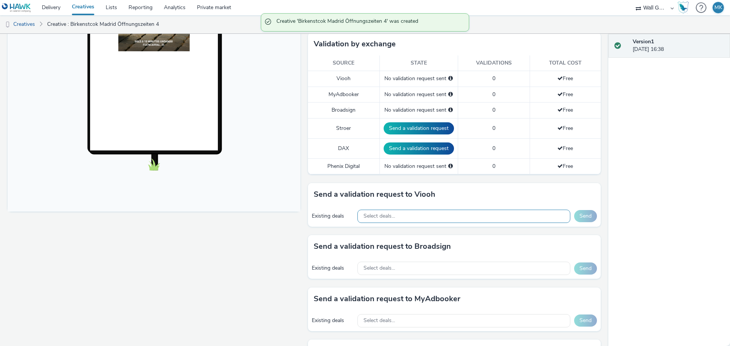
click at [421, 217] on div "Select deals..." at bounding box center [463, 216] width 213 height 13
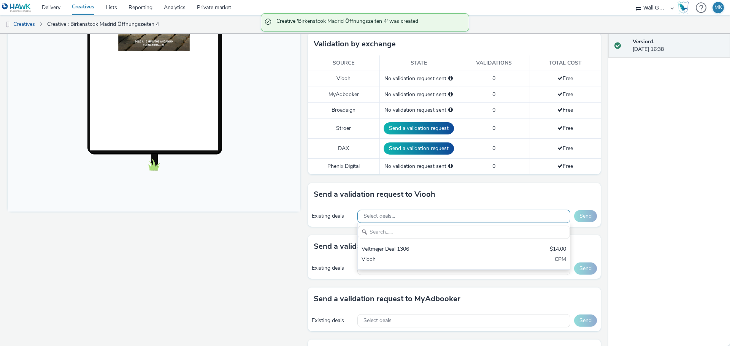
scroll to position [0, 0]
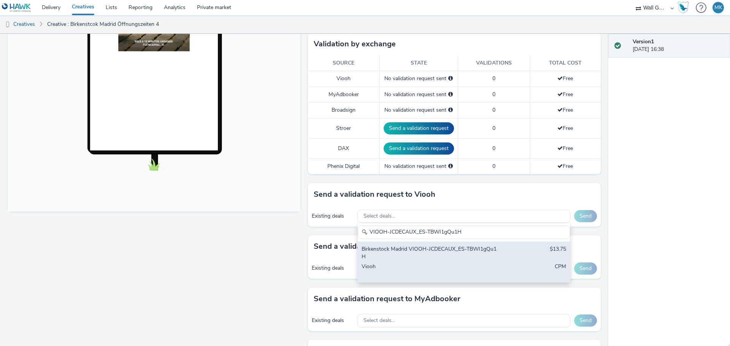
type input "VIOOH-JCDECAUX_ES-TBWI1gQu1H"
click at [412, 249] on div "Birkenstock Madrid VIOOH-JCDECAUX_ES-TBWI1gQu1H" at bounding box center [429, 254] width 135 height 16
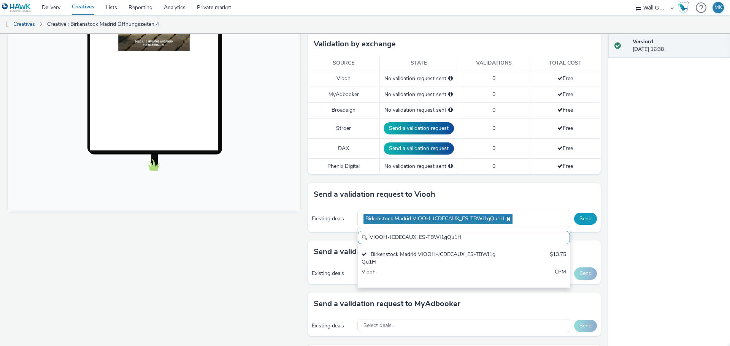
click at [579, 219] on button "Send" at bounding box center [585, 219] width 23 height 12
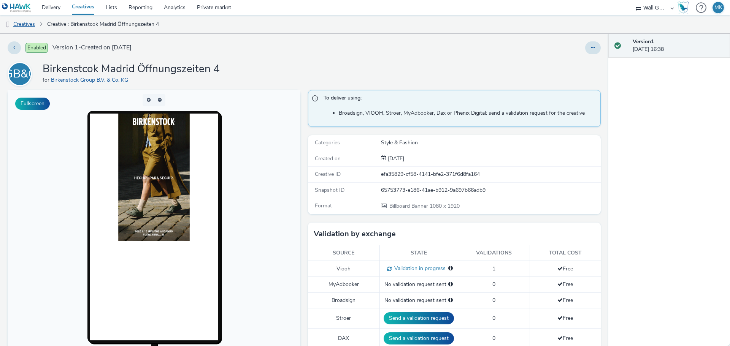
click at [29, 23] on link "Creatives" at bounding box center [19, 24] width 39 height 18
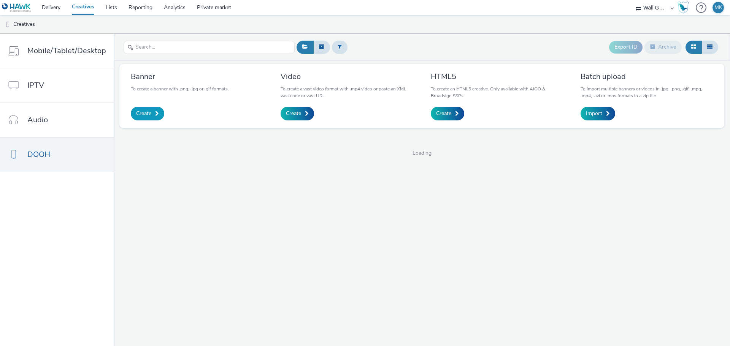
click at [144, 111] on span "Create" at bounding box center [143, 114] width 15 height 8
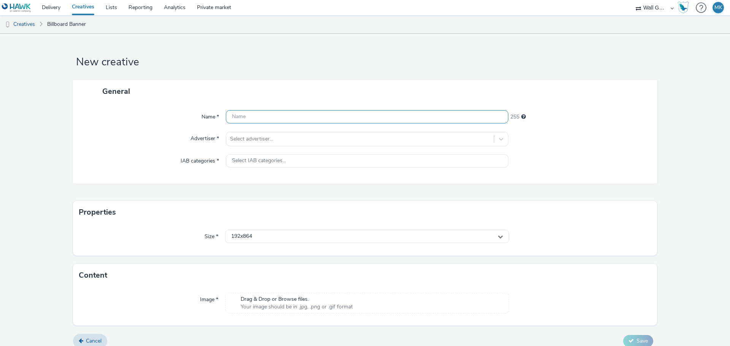
click at [276, 119] on input "text" at bounding box center [367, 116] width 282 height 13
type input "Birkenstock Madrid Dipty 1"
click at [257, 141] on div at bounding box center [360, 139] width 260 height 9
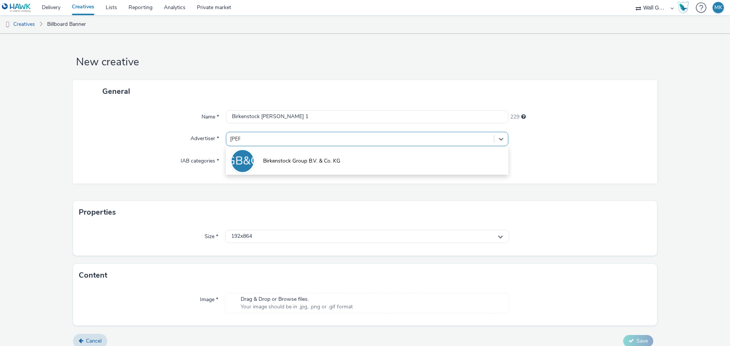
type input "birken"
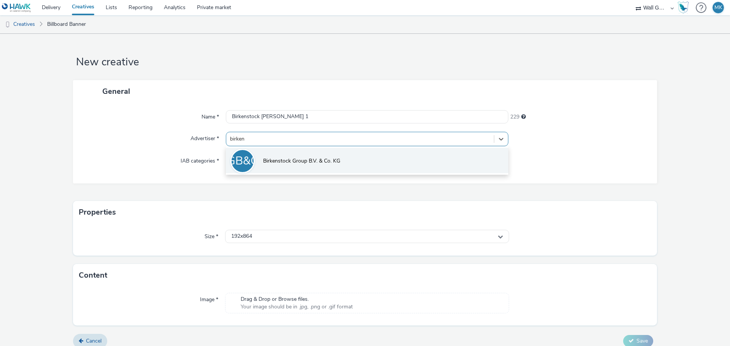
click at [273, 163] on span "Birkenstock Group B.V. & Co. KG" at bounding box center [301, 161] width 77 height 8
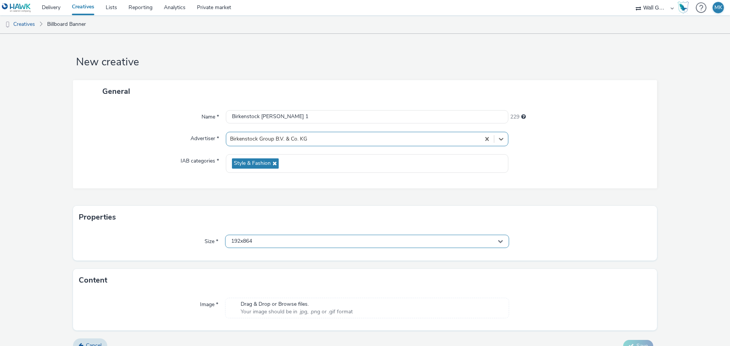
click at [273, 242] on div "192x864" at bounding box center [367, 241] width 284 height 13
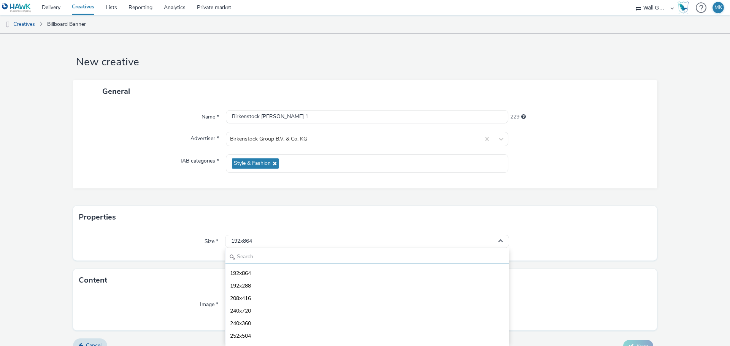
click at [263, 254] on input "text" at bounding box center [366, 257] width 283 height 13
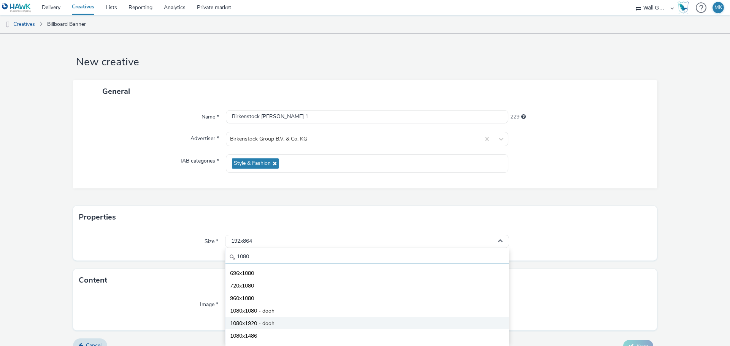
type input "1080"
click at [252, 322] on span "1080x1920 - dooh" at bounding box center [252, 324] width 44 height 8
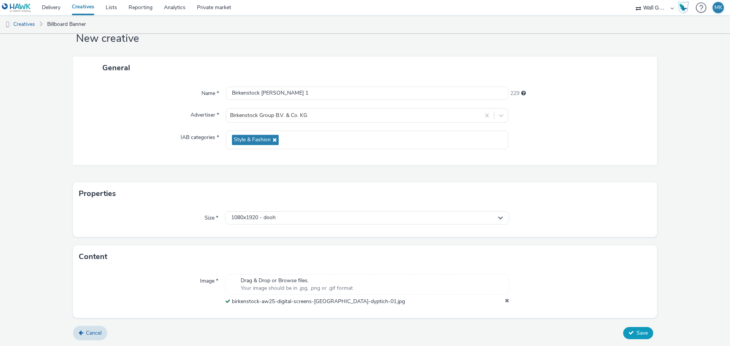
scroll to position [24, 0]
click at [636, 330] on span "Save" at bounding box center [641, 333] width 11 height 7
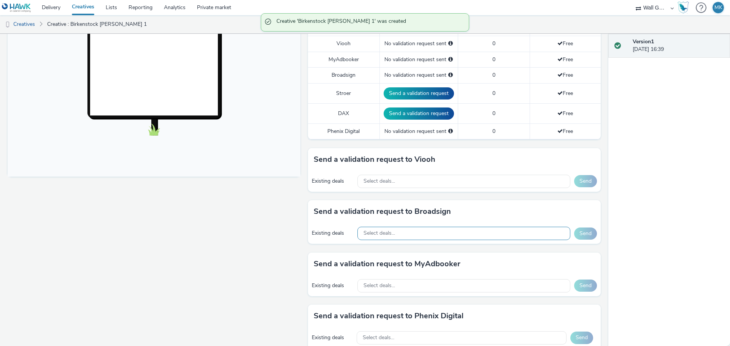
scroll to position [228, 0]
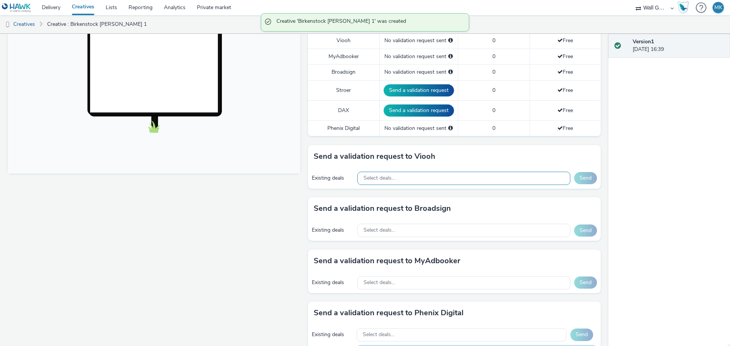
click at [396, 179] on div "Select deals..." at bounding box center [463, 178] width 213 height 13
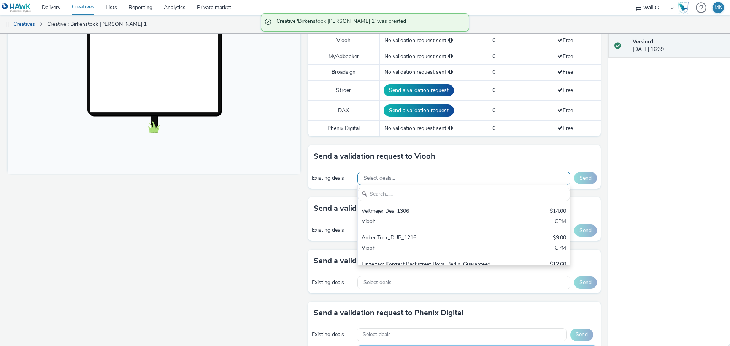
scroll to position [0, 0]
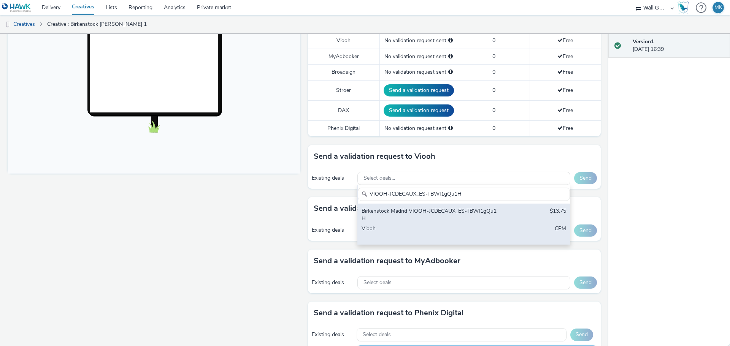
type input "VIOOH-JCDECAUX_ES-TBWI1gQu1H"
click at [437, 212] on div "Birkenstock Madrid VIOOH-JCDECAUX_ES-TBWI1gQu1H" at bounding box center [429, 216] width 135 height 16
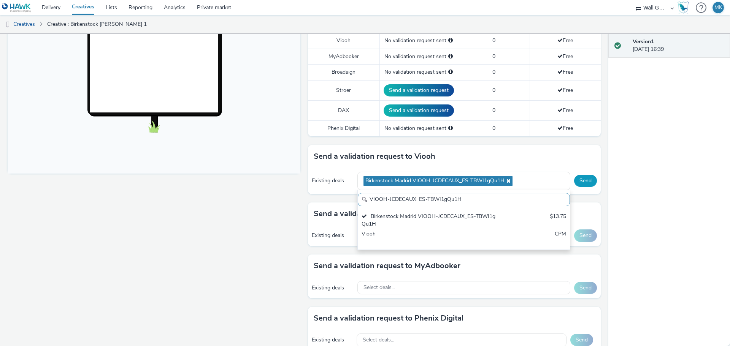
click at [581, 182] on button "Send" at bounding box center [585, 181] width 23 height 12
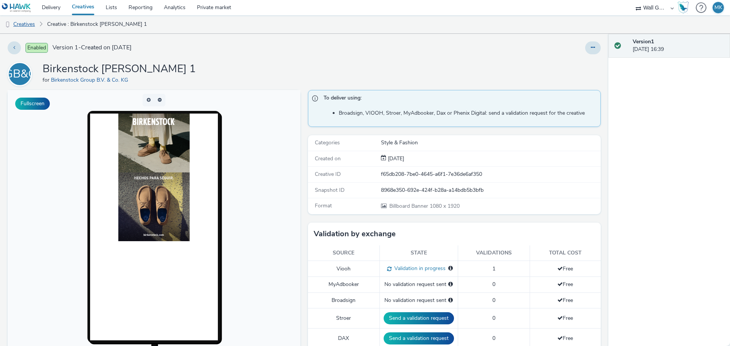
click at [33, 24] on link "Creatives" at bounding box center [19, 24] width 39 height 18
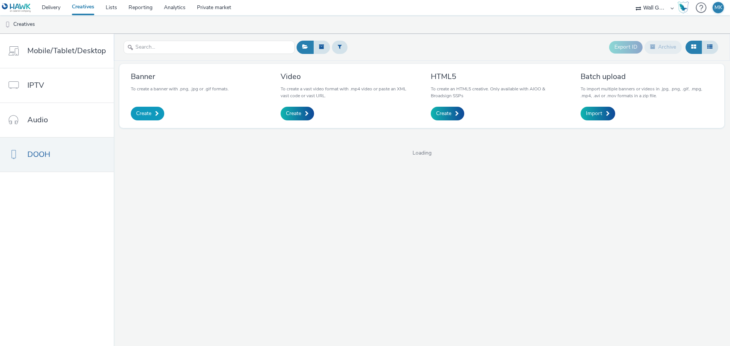
click at [140, 108] on link "Create" at bounding box center [147, 114] width 33 height 14
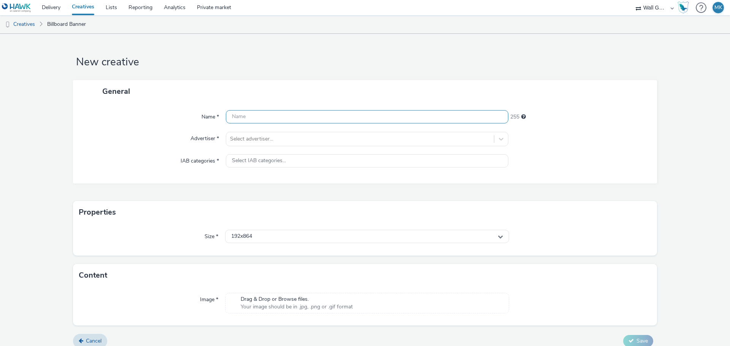
click at [248, 115] on input "text" at bounding box center [367, 116] width 282 height 13
type input "Birkenstock Madrid Dipty 2"
click at [269, 141] on div at bounding box center [360, 139] width 260 height 9
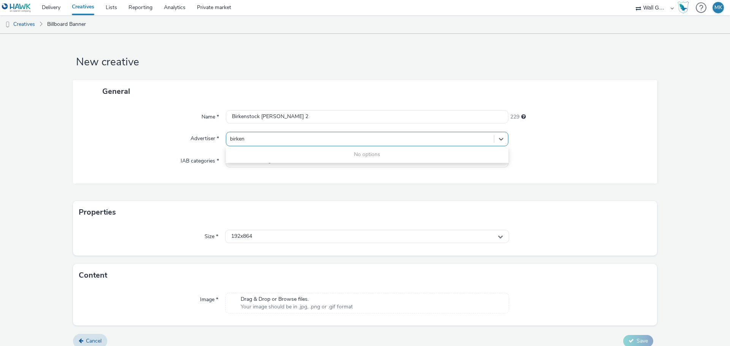
type input "birkens"
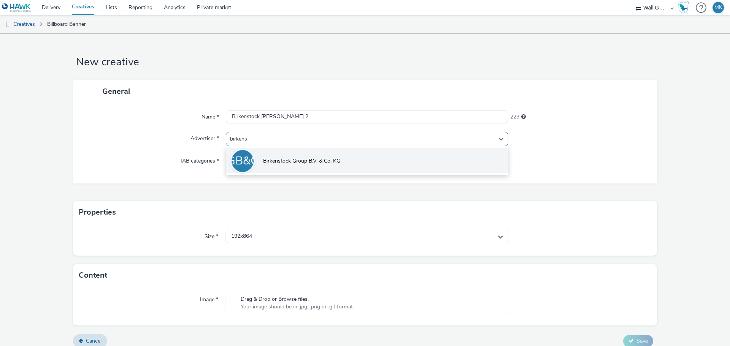
click at [273, 157] on span "Birkenstock Group B.V. & Co. KG" at bounding box center [301, 161] width 77 height 8
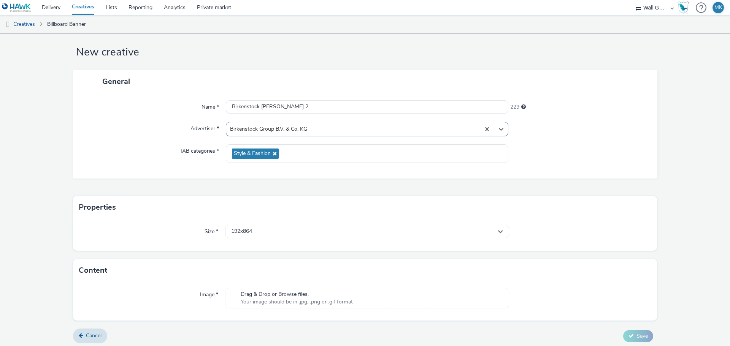
scroll to position [13, 0]
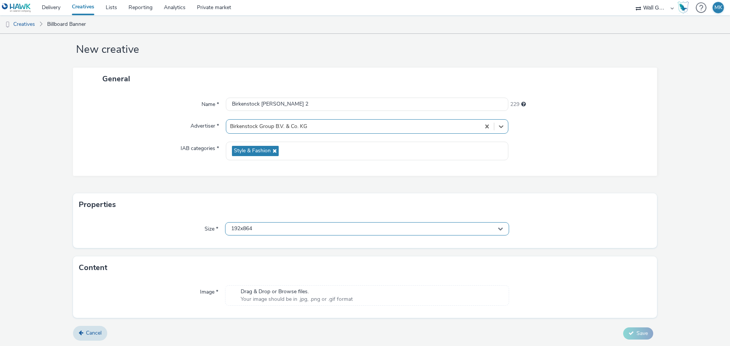
click at [278, 228] on div "192x864" at bounding box center [367, 228] width 284 height 13
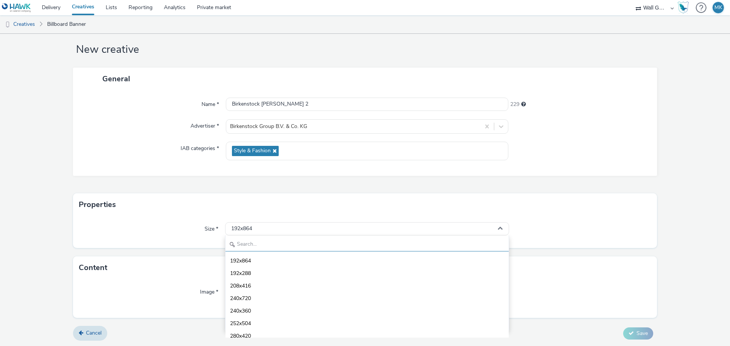
click at [257, 244] on input "text" at bounding box center [366, 244] width 283 height 13
type input "1080"
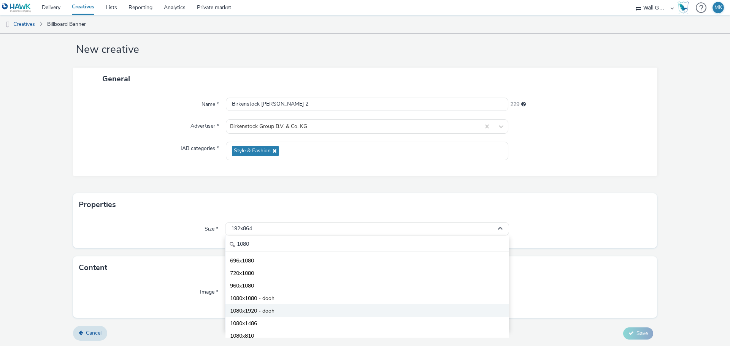
click at [257, 310] on span "1080x1920 - dooh" at bounding box center [252, 312] width 44 height 8
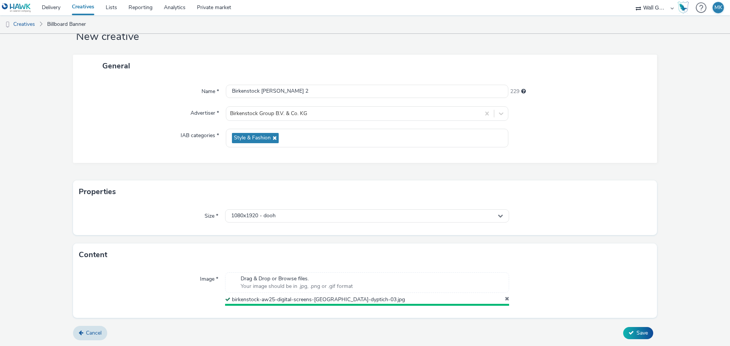
scroll to position [24, 0]
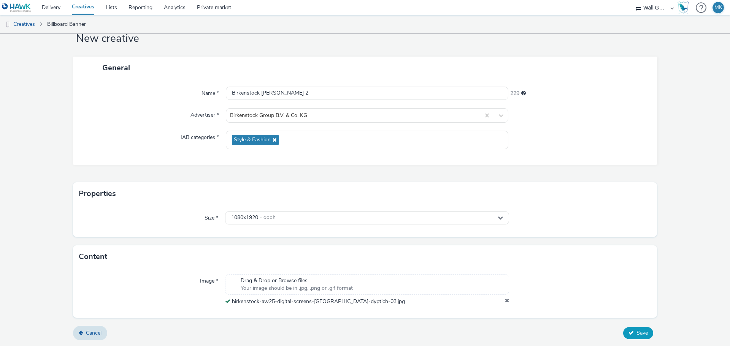
click at [636, 331] on span "Save" at bounding box center [641, 333] width 11 height 7
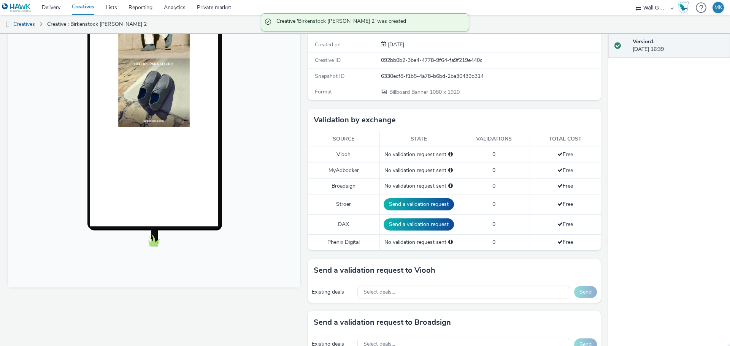
scroll to position [190, 0]
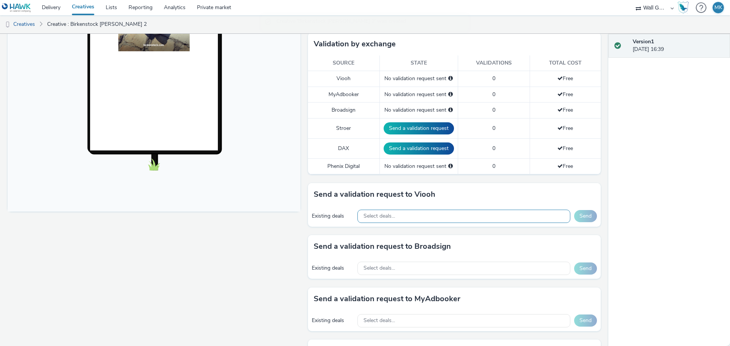
click at [411, 217] on div "Select deals..." at bounding box center [463, 216] width 213 height 13
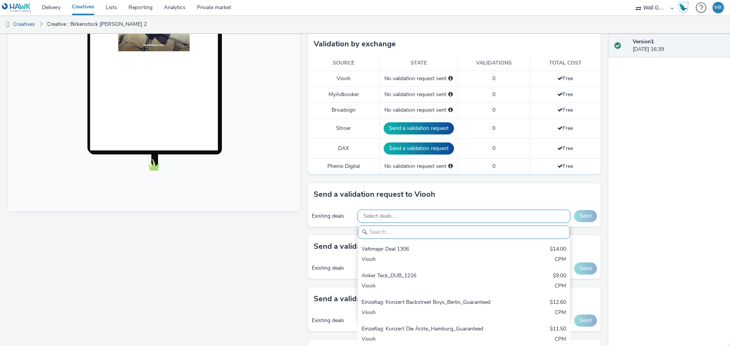
paste input "VIOOH-JCDECAUX_ES-TBWI1gQu1H"
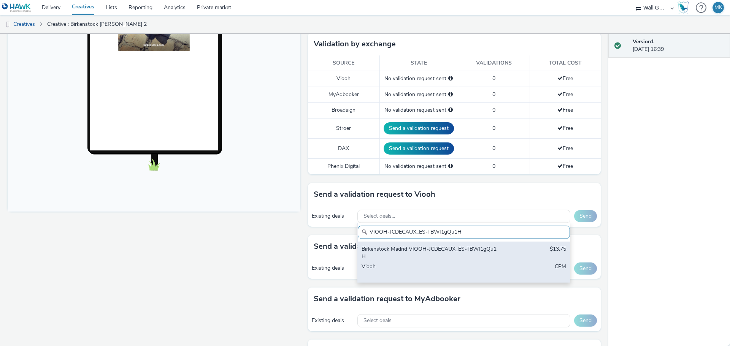
type input "VIOOH-JCDECAUX_ES-TBWI1gQu1H"
click at [387, 252] on div "Birkenstock Madrid VIOOH-JCDECAUX_ES-TBWI1gQu1H" at bounding box center [429, 254] width 135 height 16
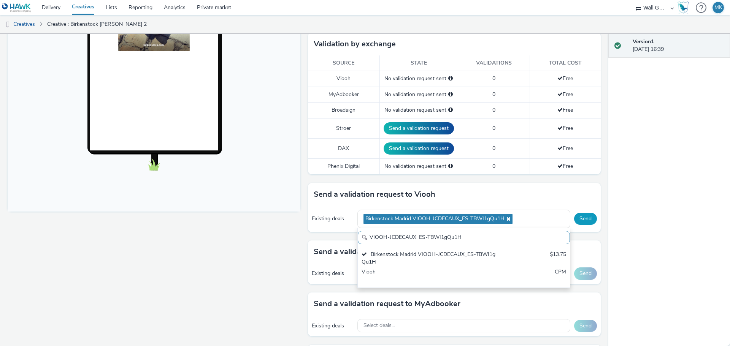
click at [583, 215] on button "Send" at bounding box center [585, 219] width 23 height 12
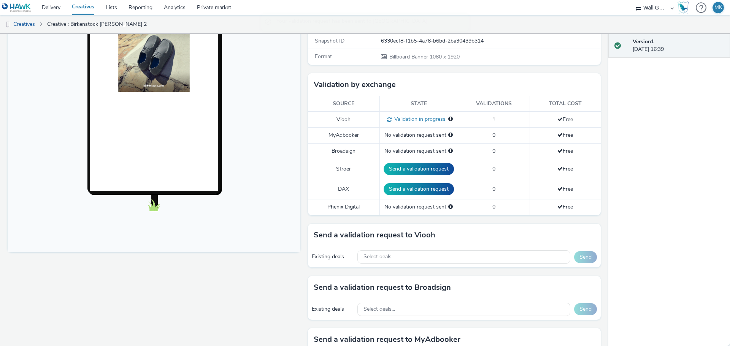
scroll to position [152, 0]
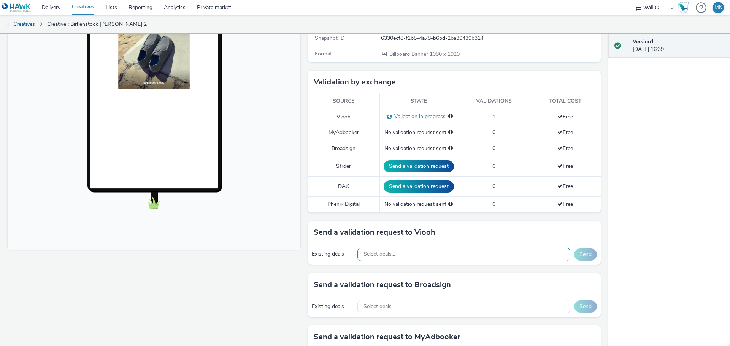
click at [397, 251] on div "Select deals..." at bounding box center [463, 254] width 213 height 13
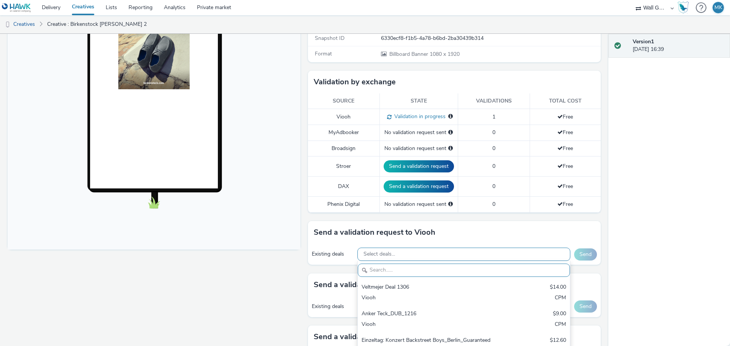
click at [397, 251] on div "Select deals..." at bounding box center [463, 254] width 213 height 13
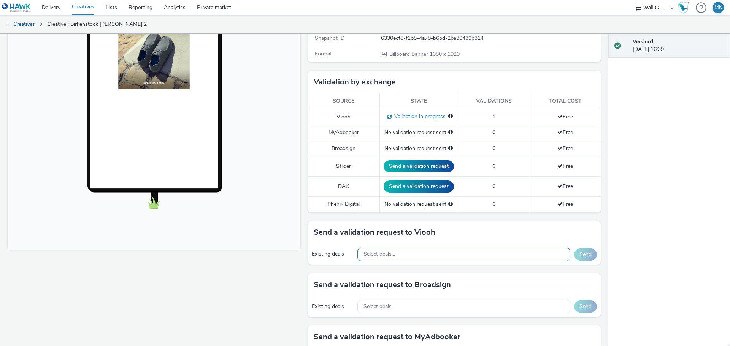
click at [395, 255] on div "Select deals..." at bounding box center [463, 254] width 213 height 13
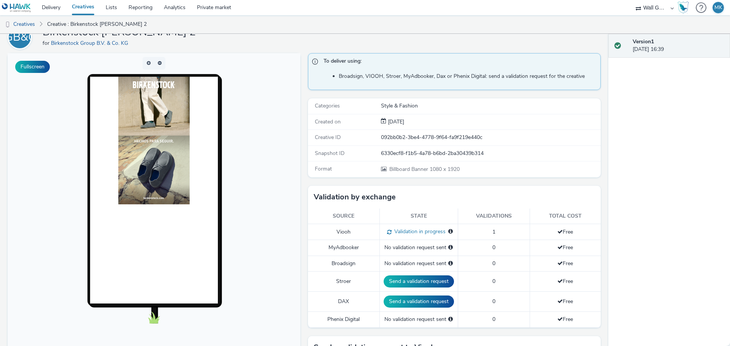
scroll to position [0, 0]
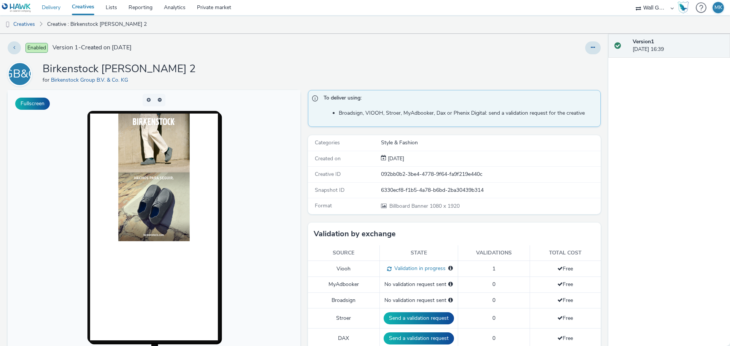
click at [58, 8] on link "Delivery" at bounding box center [51, 7] width 30 height 15
